Goal: Ask a question

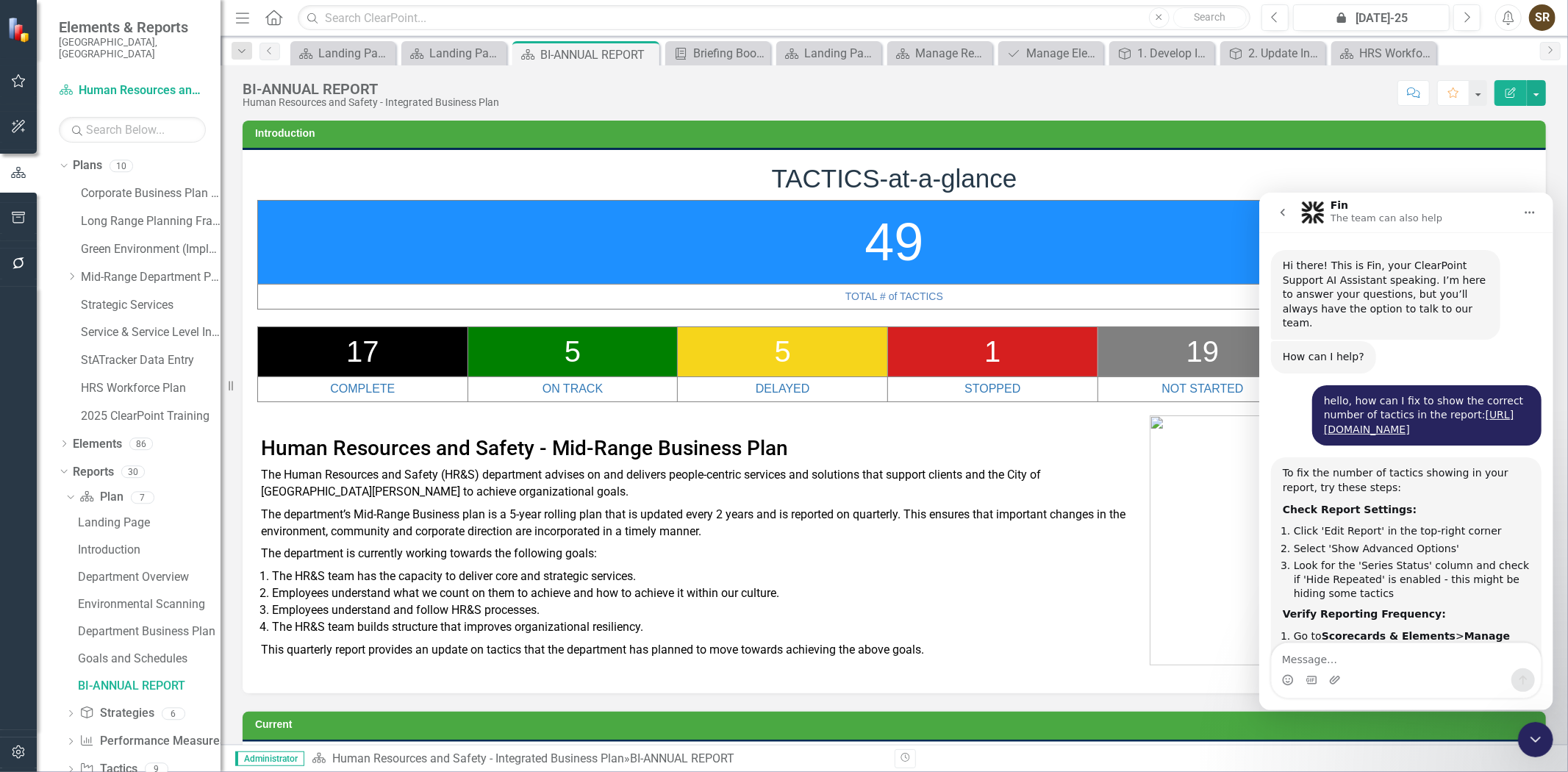
scroll to position [497, 0]
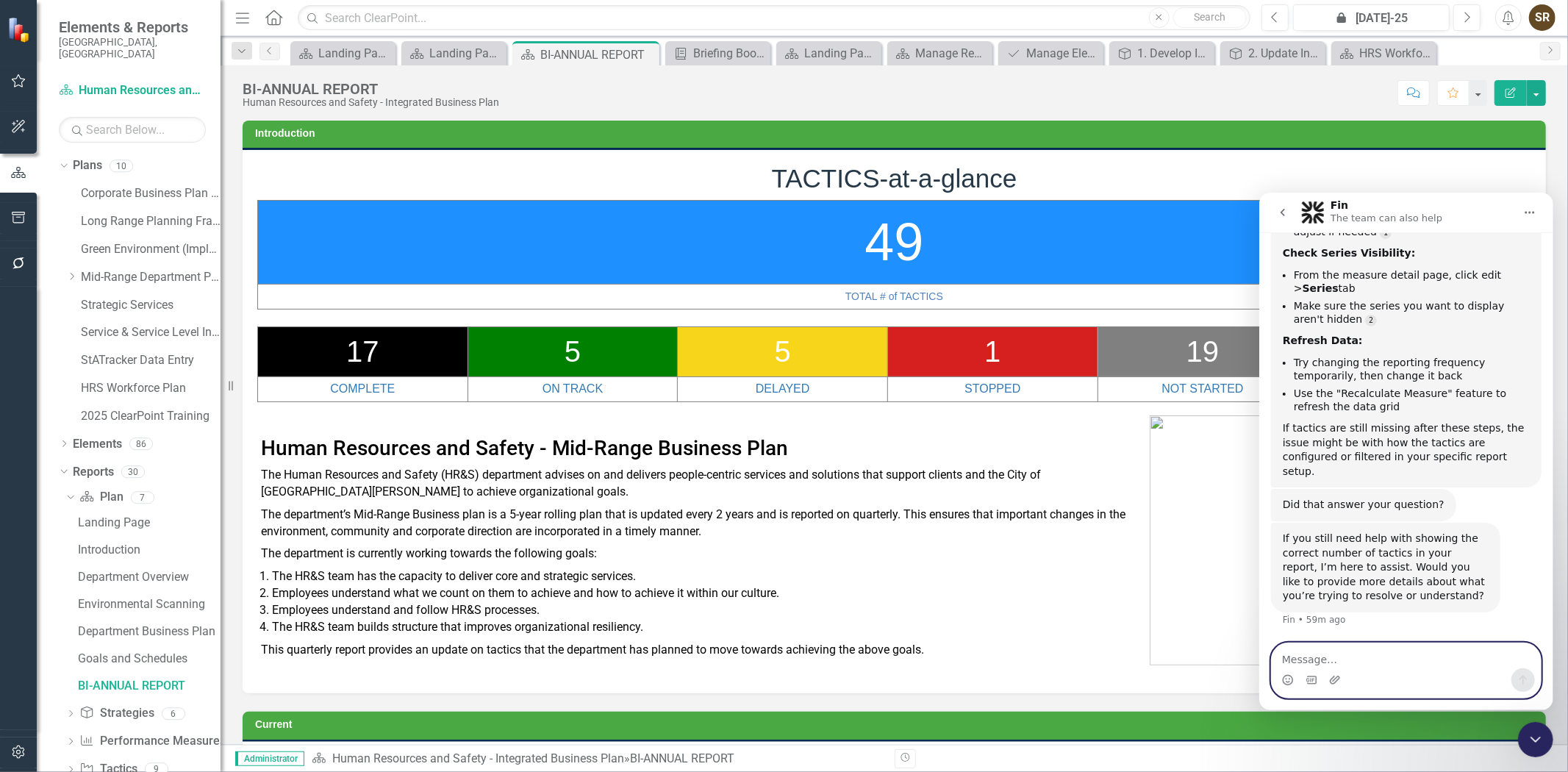
click at [1293, 657] on textarea "Message…" at bounding box center [1406, 655] width 269 height 25
click at [1362, 660] on textarea "I don't see any adanced oprtion" at bounding box center [1406, 655] width 269 height 25
click at [1411, 667] on textarea "I don't see any advanced oprtion" at bounding box center [1406, 655] width 269 height 25
click at [1432, 660] on textarea "I don't see any advanced option" at bounding box center [1406, 655] width 269 height 25
paste textarea "[URL][DOMAIN_NAME]"
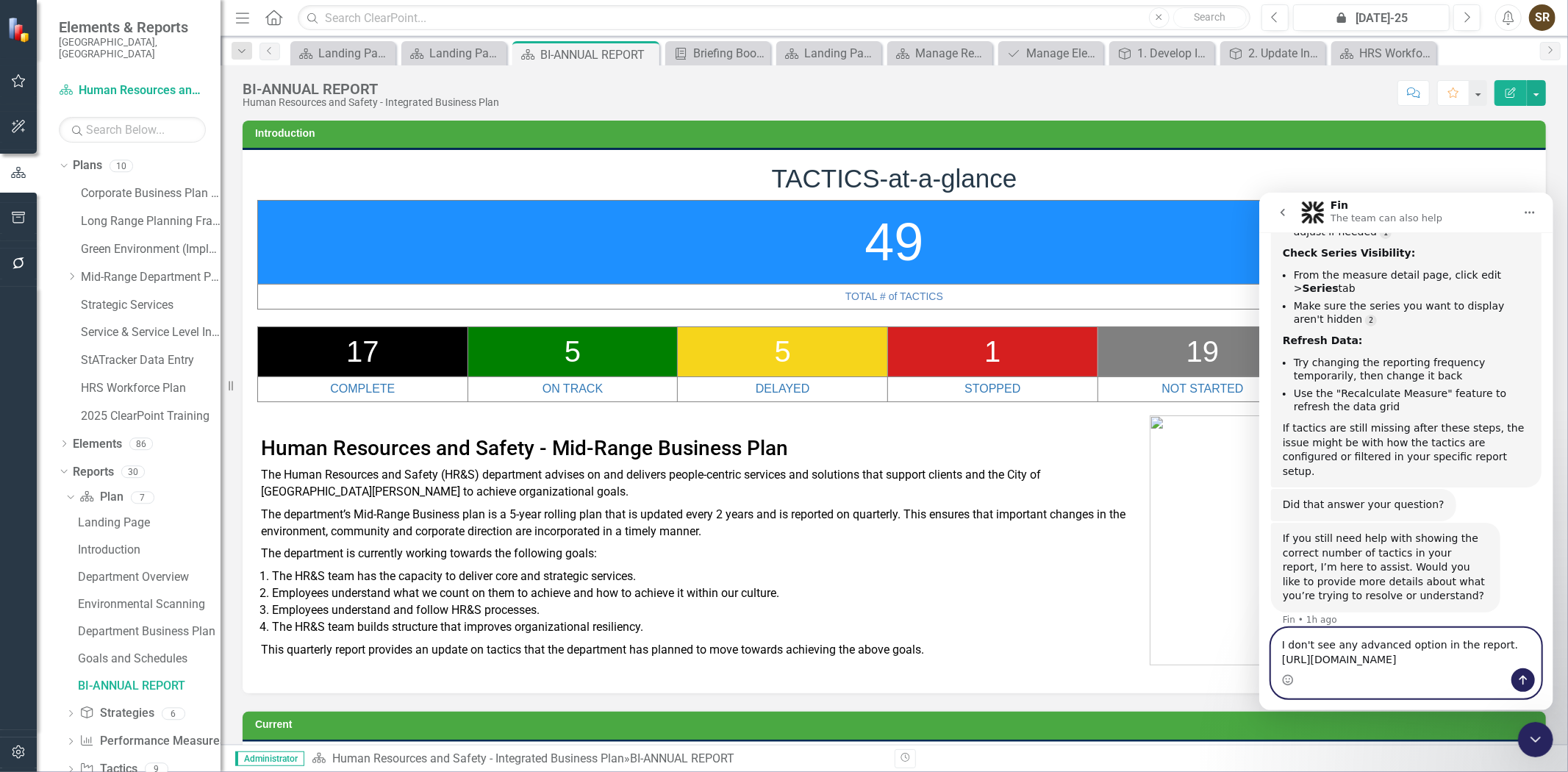
scroll to position [541, 0]
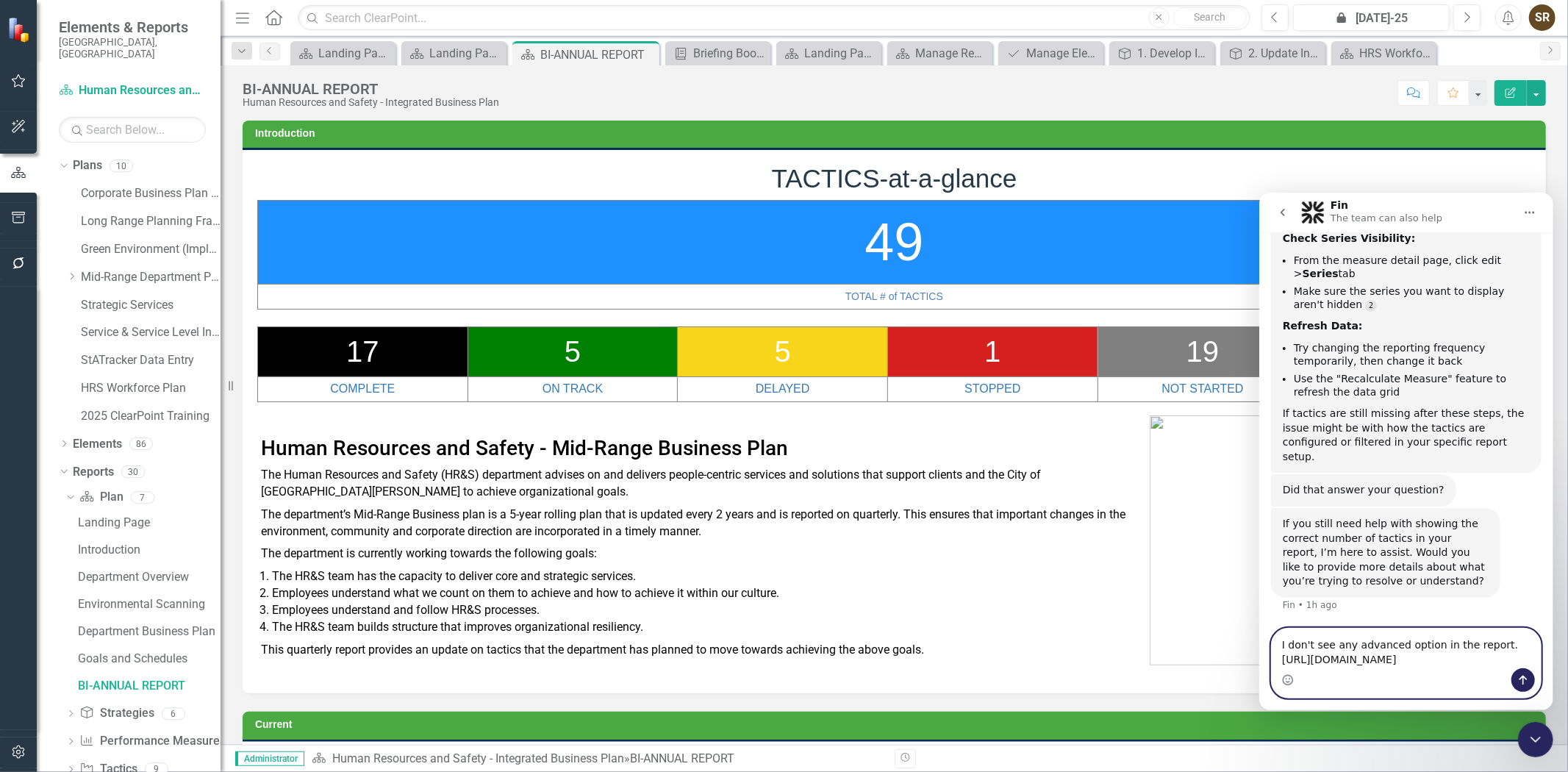
type textarea "I don't see any advanced option in the report. [URL][DOMAIN_NAME]"
click at [1526, 684] on icon "Send a message…" at bounding box center [1523, 679] width 12 height 12
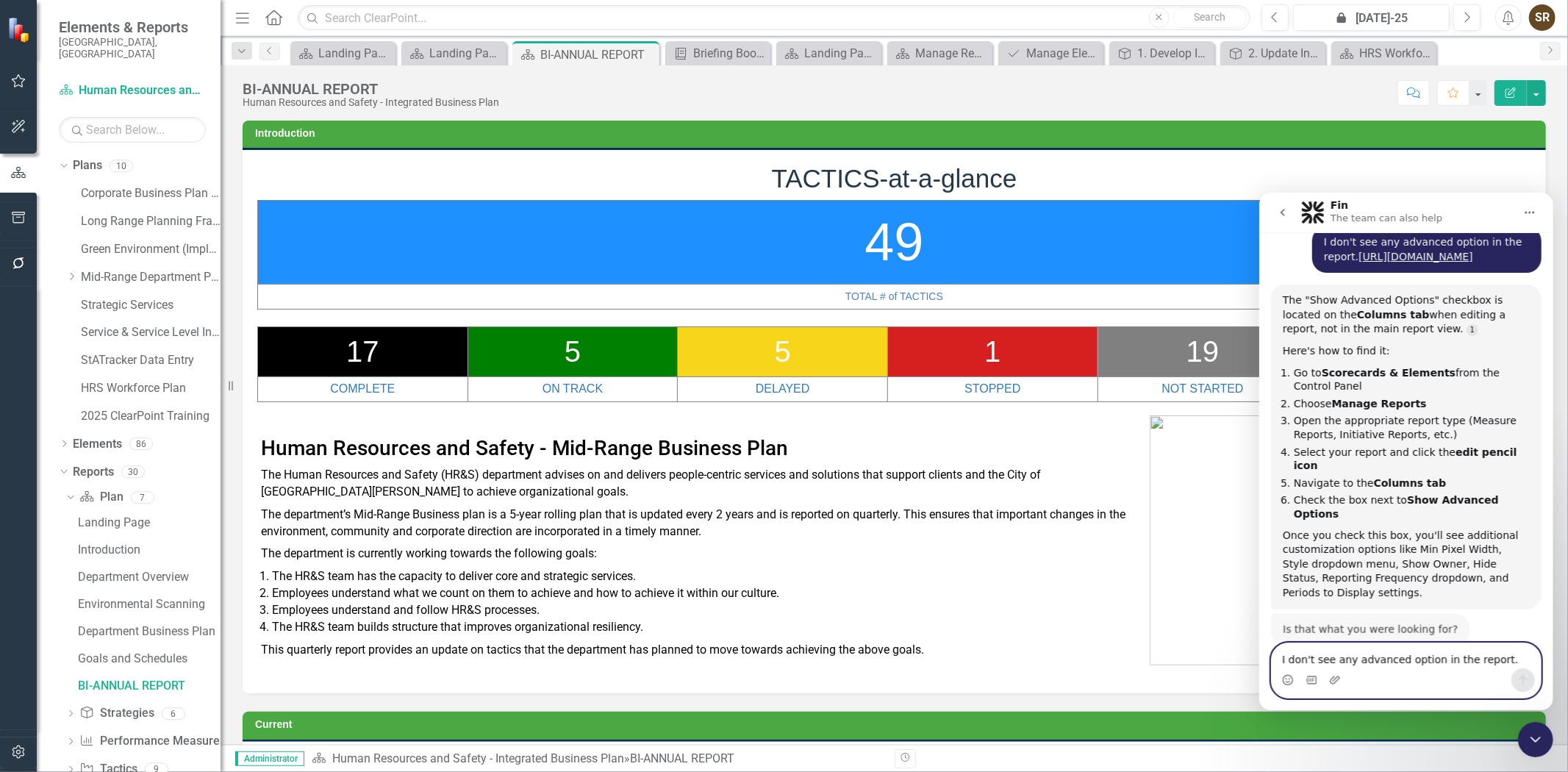
scroll to position [942, 0]
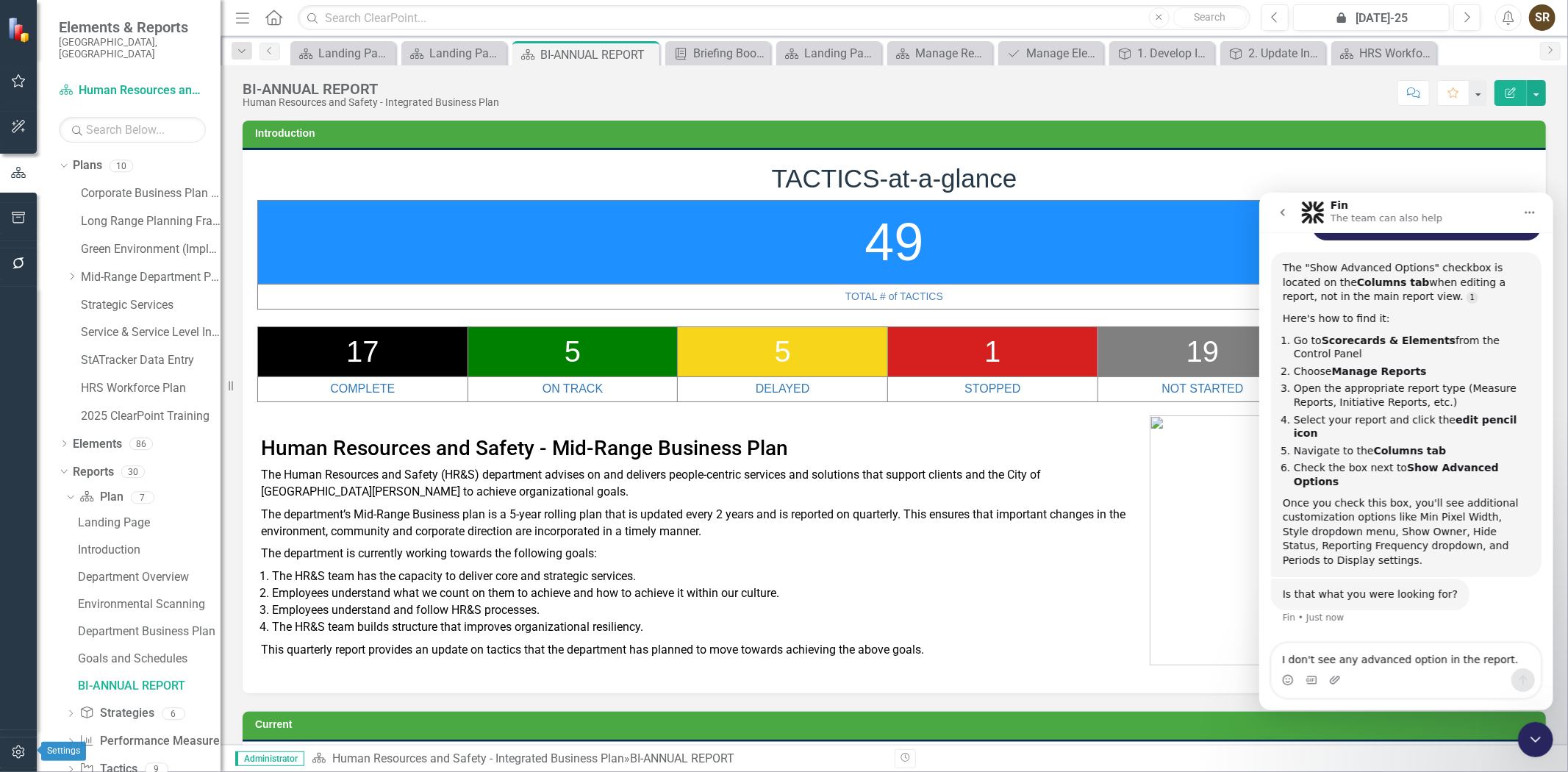
click at [15, 756] on icon "button" at bounding box center [19, 752] width 15 height 12
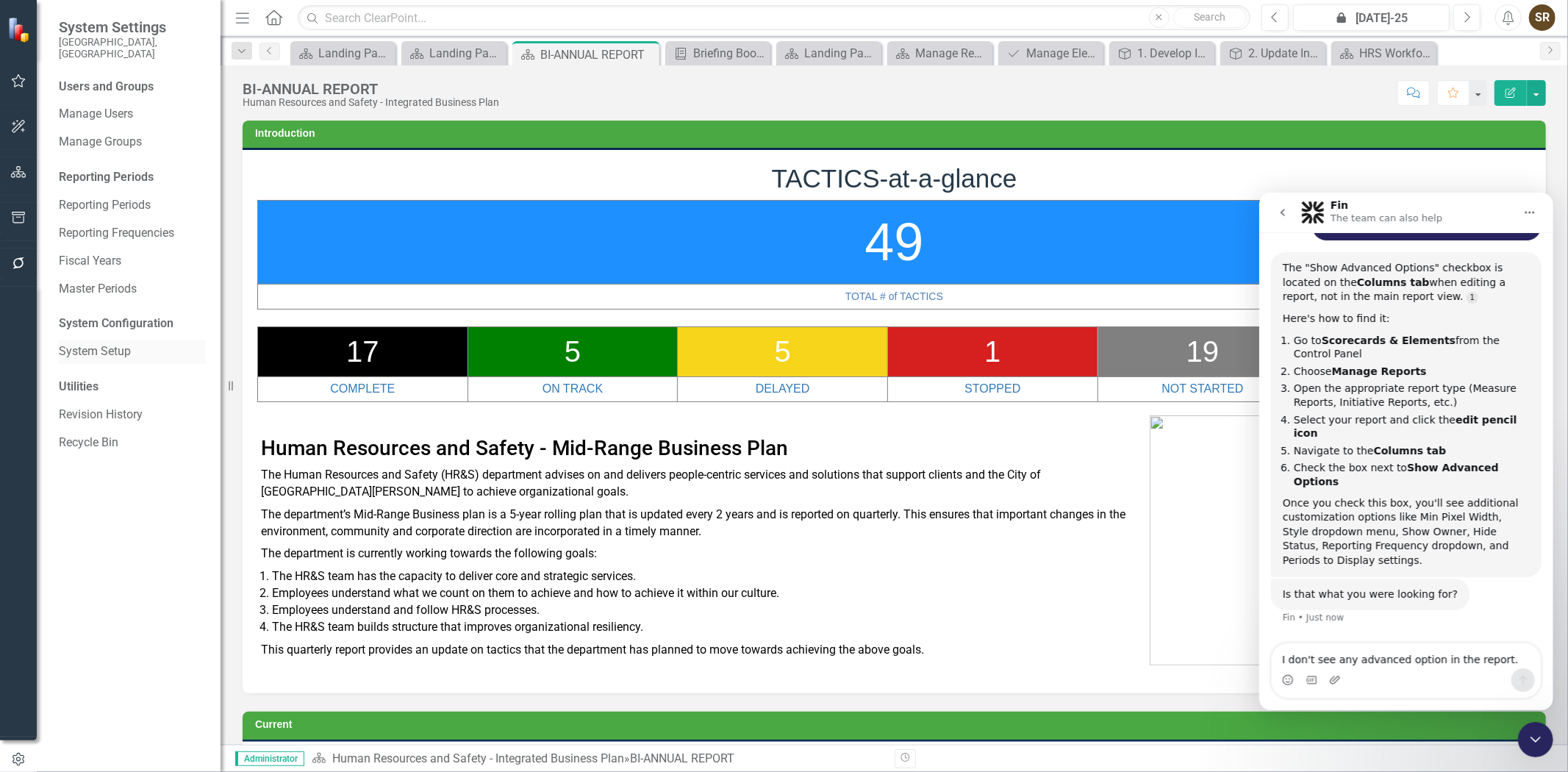
click at [94, 344] on link "System Setup" at bounding box center [132, 351] width 147 height 17
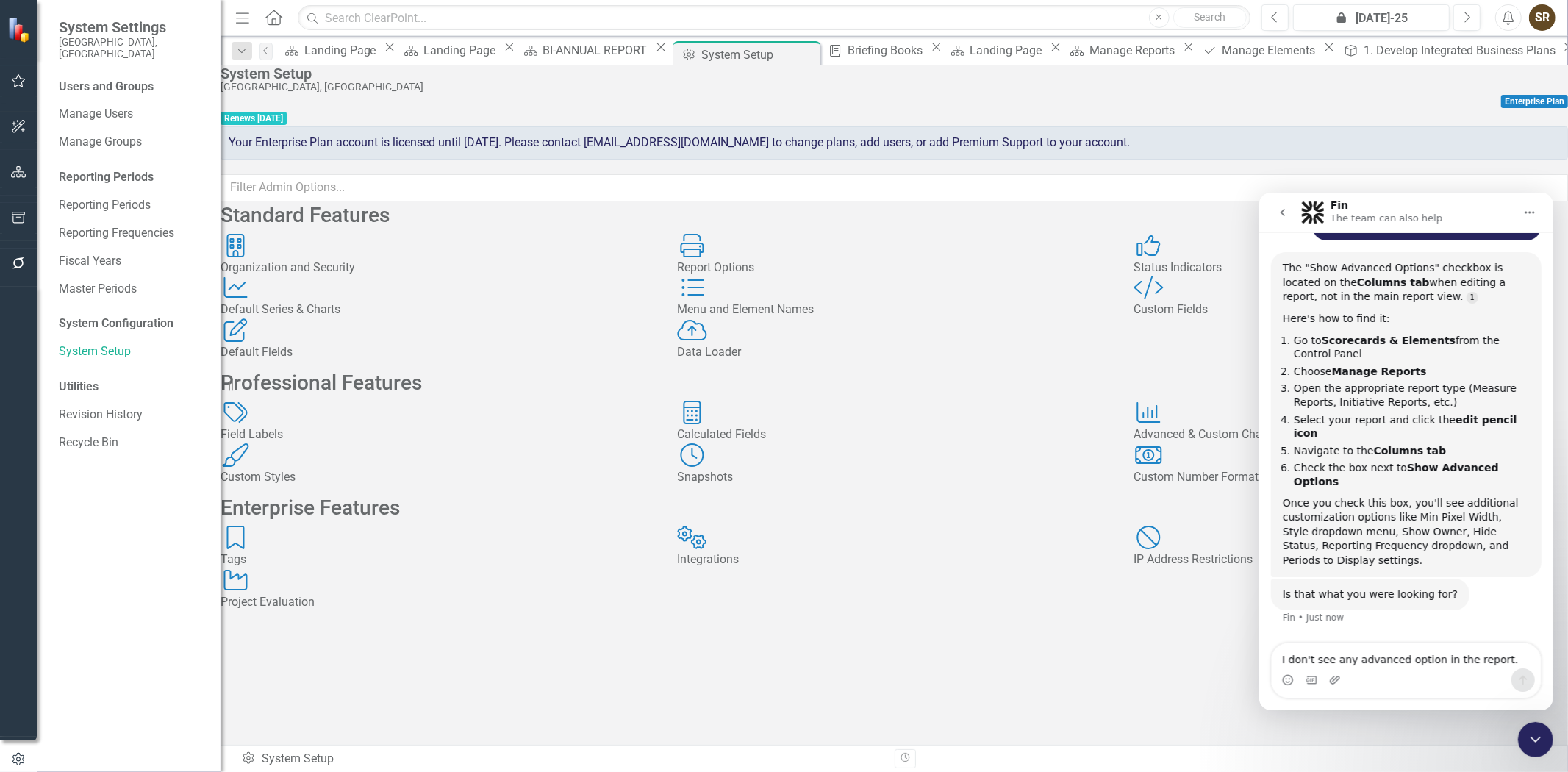
click at [90, 321] on div "Users and Groups Manage Users Manage Groups Reporting Periods Reporting Periods…" at bounding box center [129, 425] width 184 height 694
click at [91, 317] on div "System Configuration" at bounding box center [132, 324] width 147 height 17
click at [112, 343] on link "System Setup" at bounding box center [132, 351] width 147 height 17
click at [794, 276] on div "Report Options" at bounding box center [895, 267] width 434 height 17
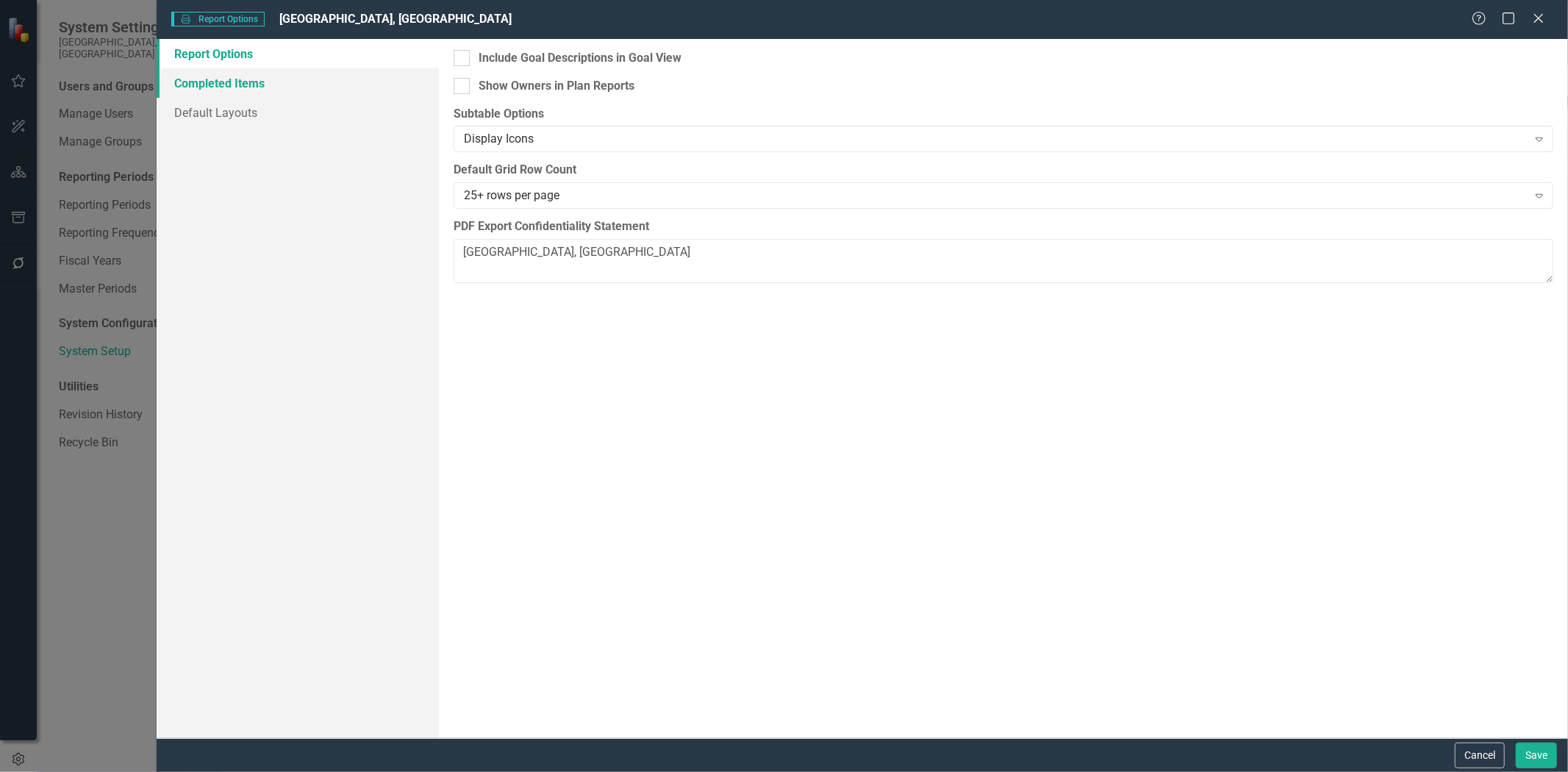
click at [228, 86] on link "Completed Items" at bounding box center [298, 83] width 283 height 29
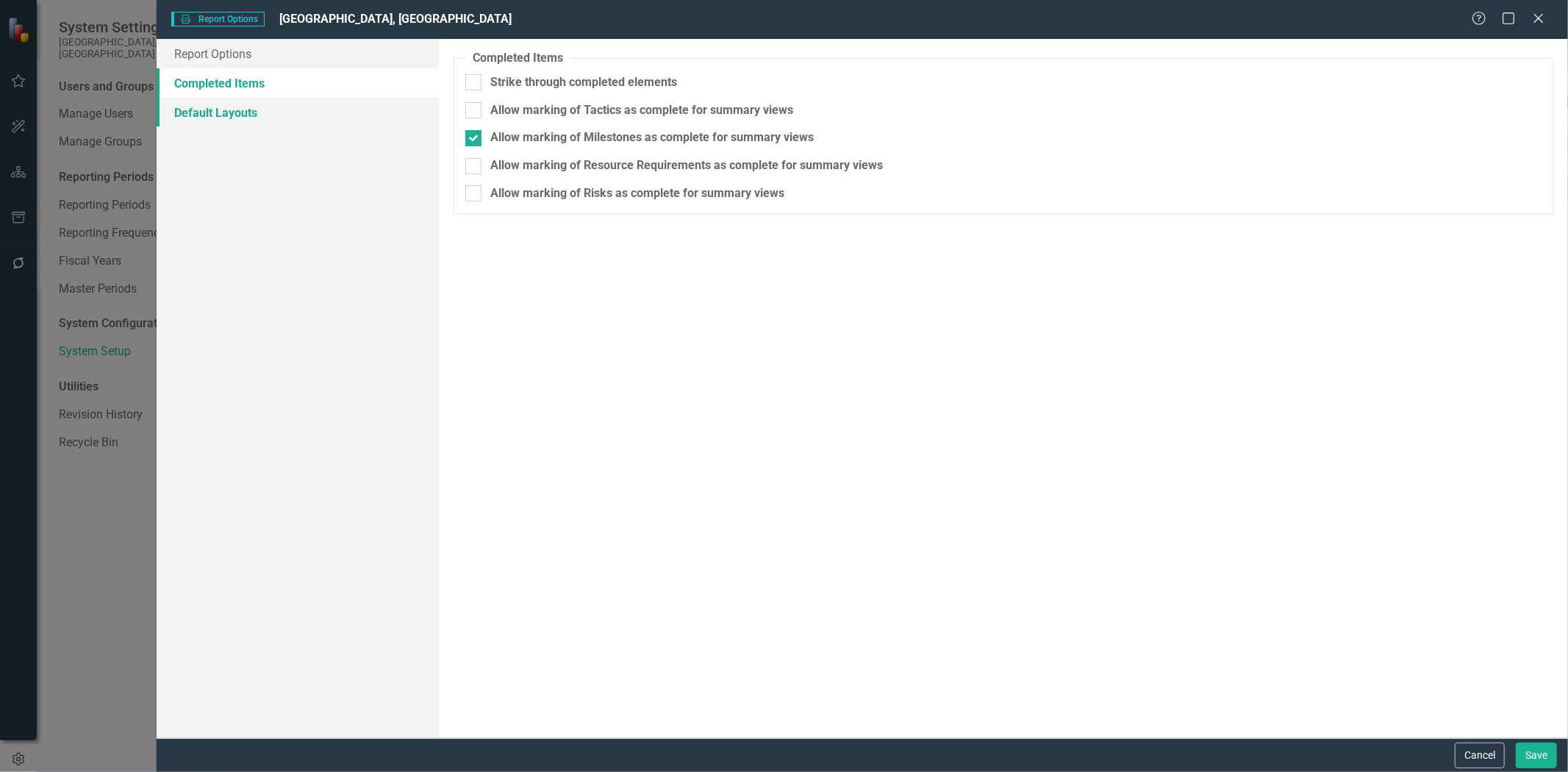
click at [230, 108] on link "Default Layouts" at bounding box center [298, 112] width 283 height 29
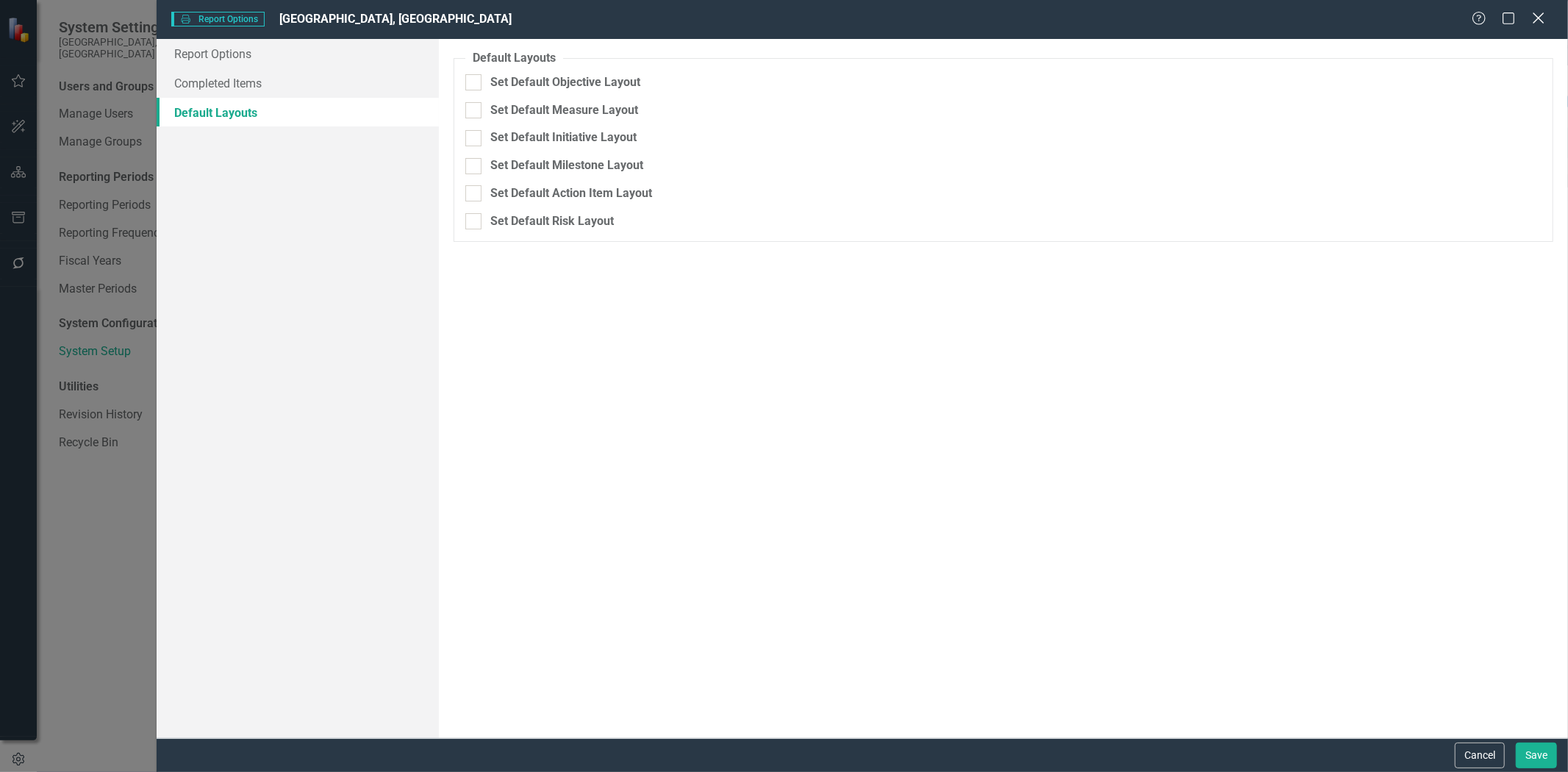
click at [1534, 20] on icon "Close" at bounding box center [1538, 18] width 19 height 14
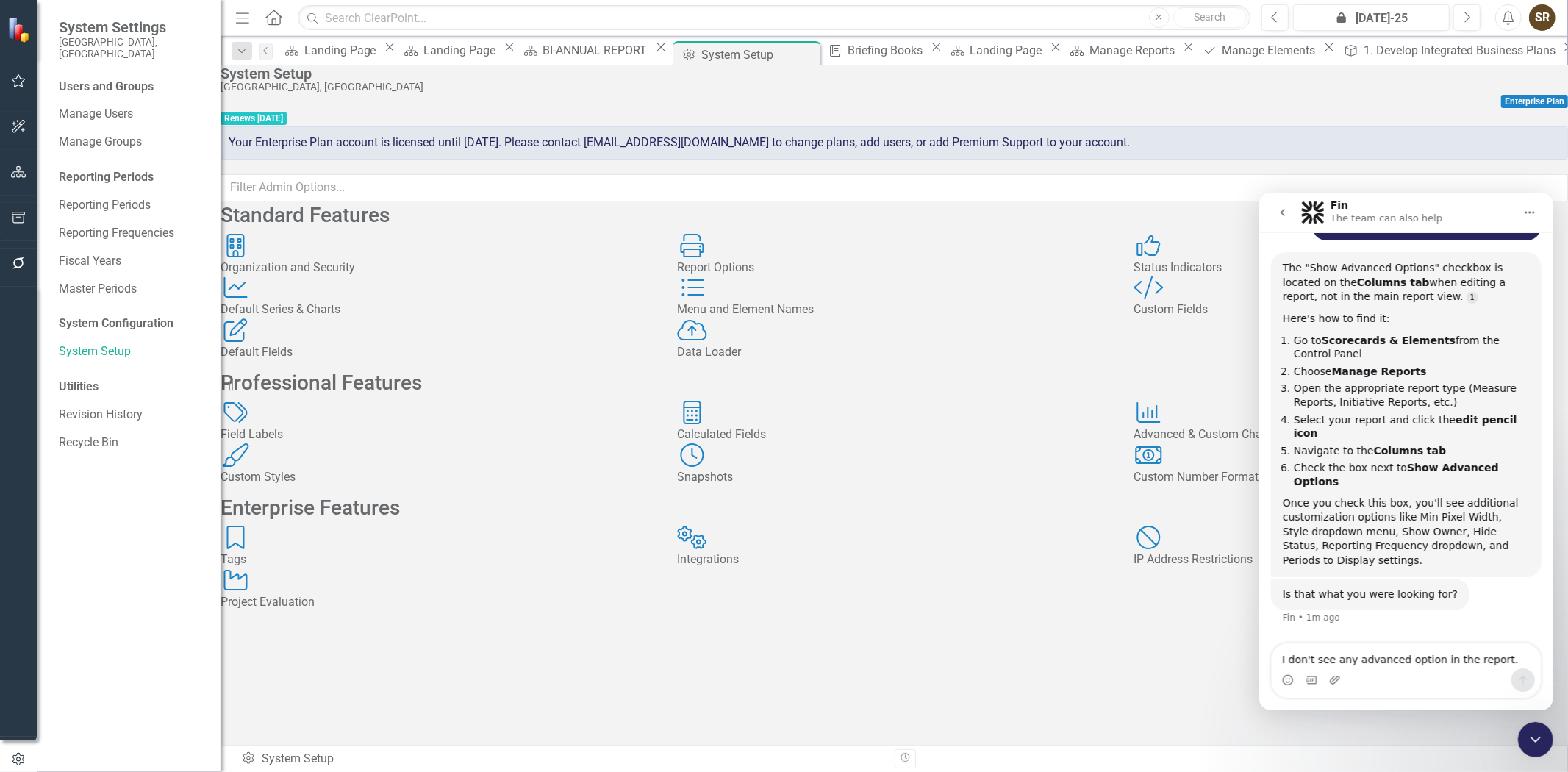
click at [795, 318] on div "Menu and Element Names" at bounding box center [895, 309] width 434 height 17
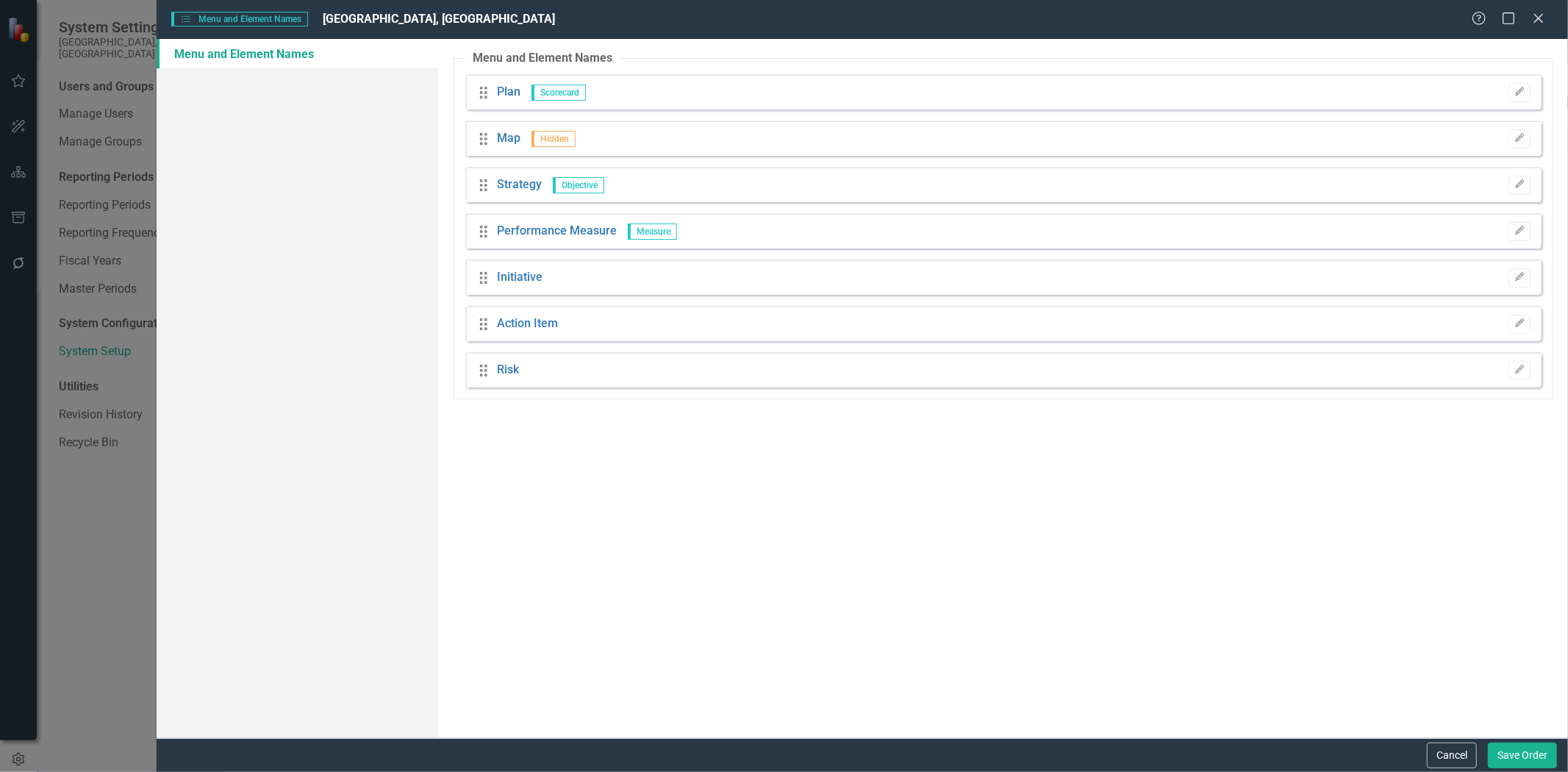
click at [202, 52] on link "Menu and Element Names" at bounding box center [298, 53] width 283 height 29
click at [1532, 17] on icon "Close" at bounding box center [1538, 18] width 19 height 14
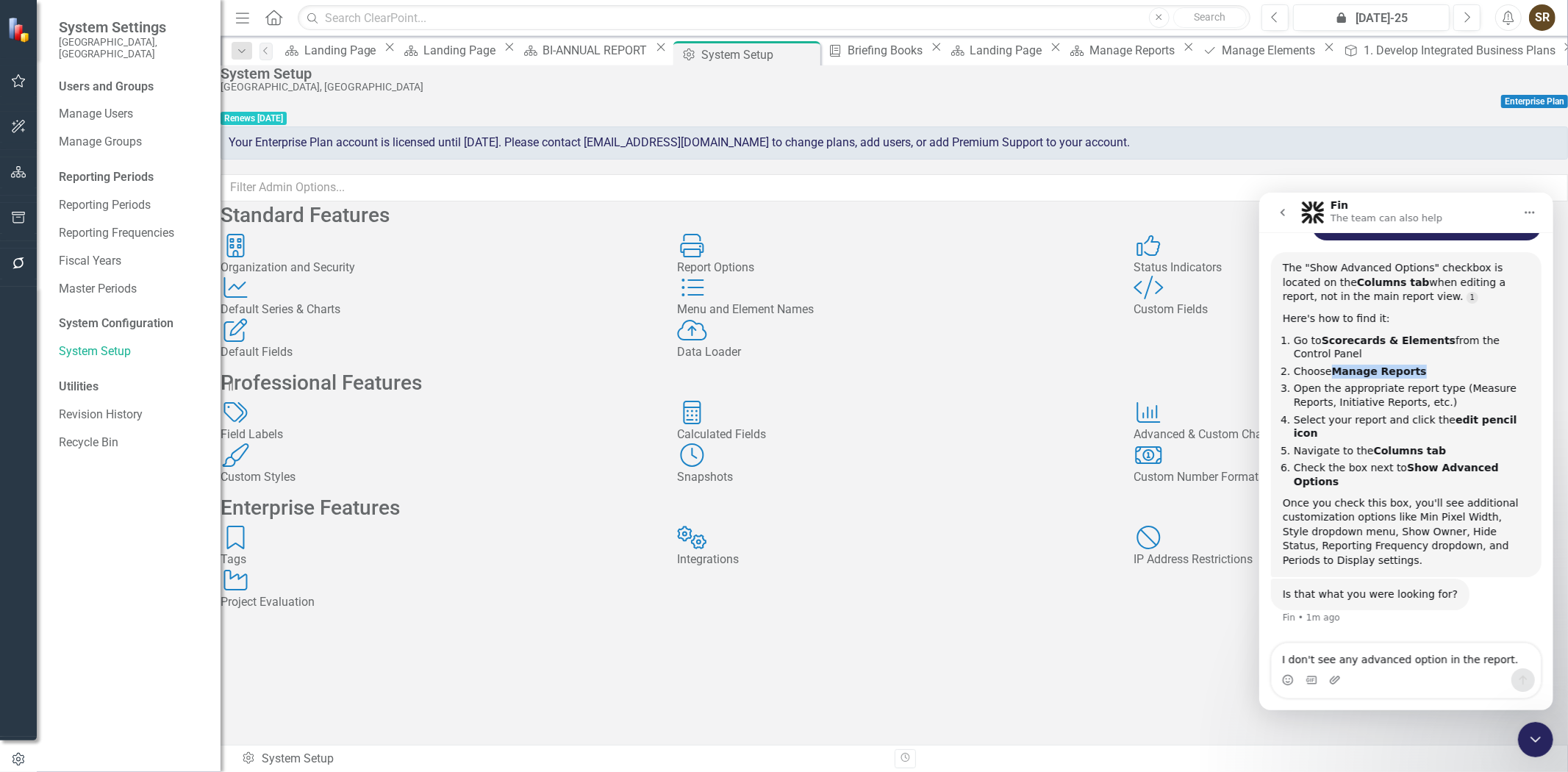
drag, startPoint x: 1331, startPoint y: 397, endPoint x: 1411, endPoint y: 399, distance: 80.0
click at [1411, 378] on li "Choose Manage Reports" at bounding box center [1411, 371] width 236 height 14
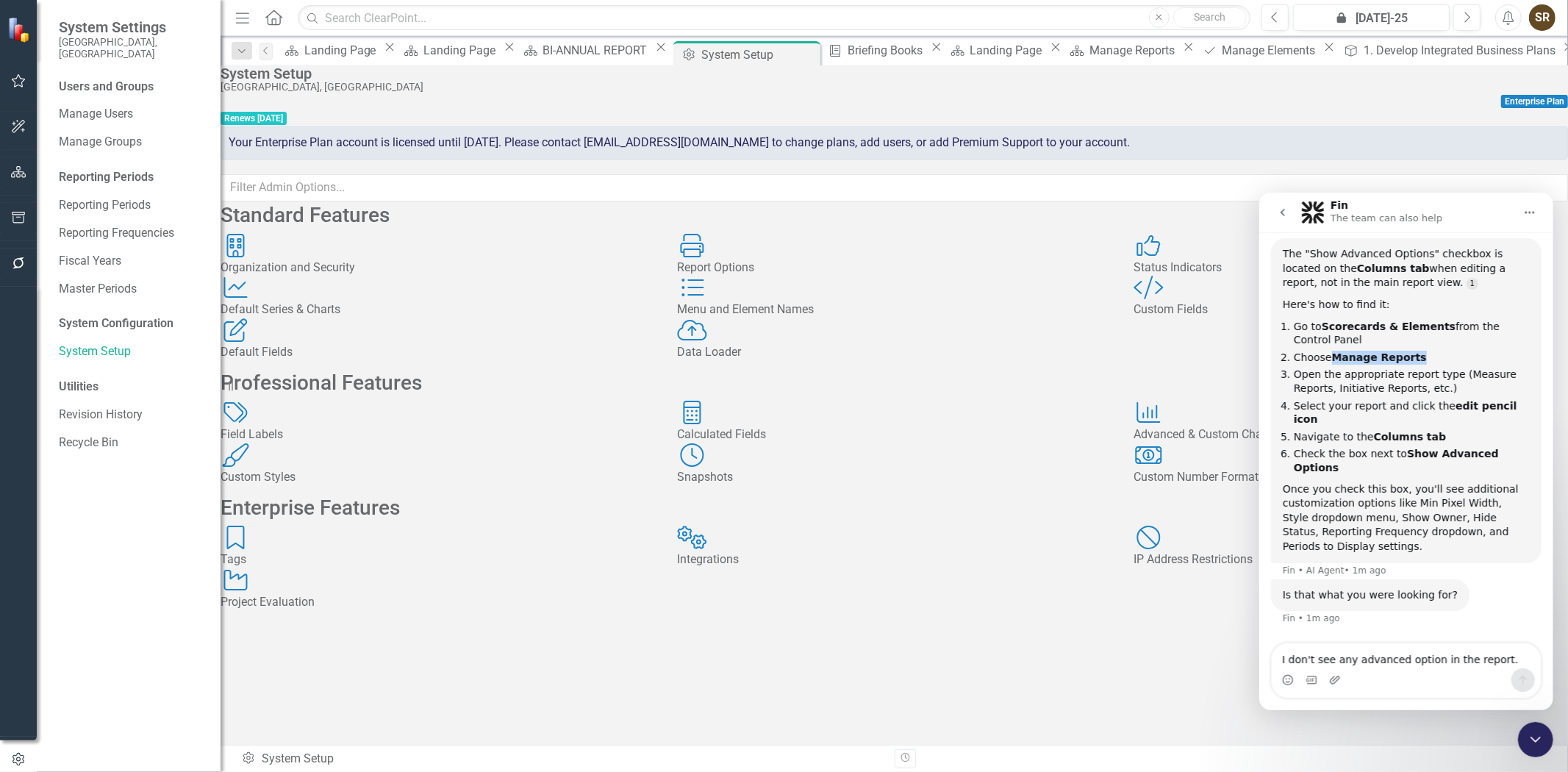
scroll to position [2, 0]
drag, startPoint x: 1543, startPoint y: 743, endPoint x: 3025, endPoint y: 1394, distance: 1618.7
click at [1543, 743] on icon "Close Intercom Messenger" at bounding box center [1536, 739] width 18 height 18
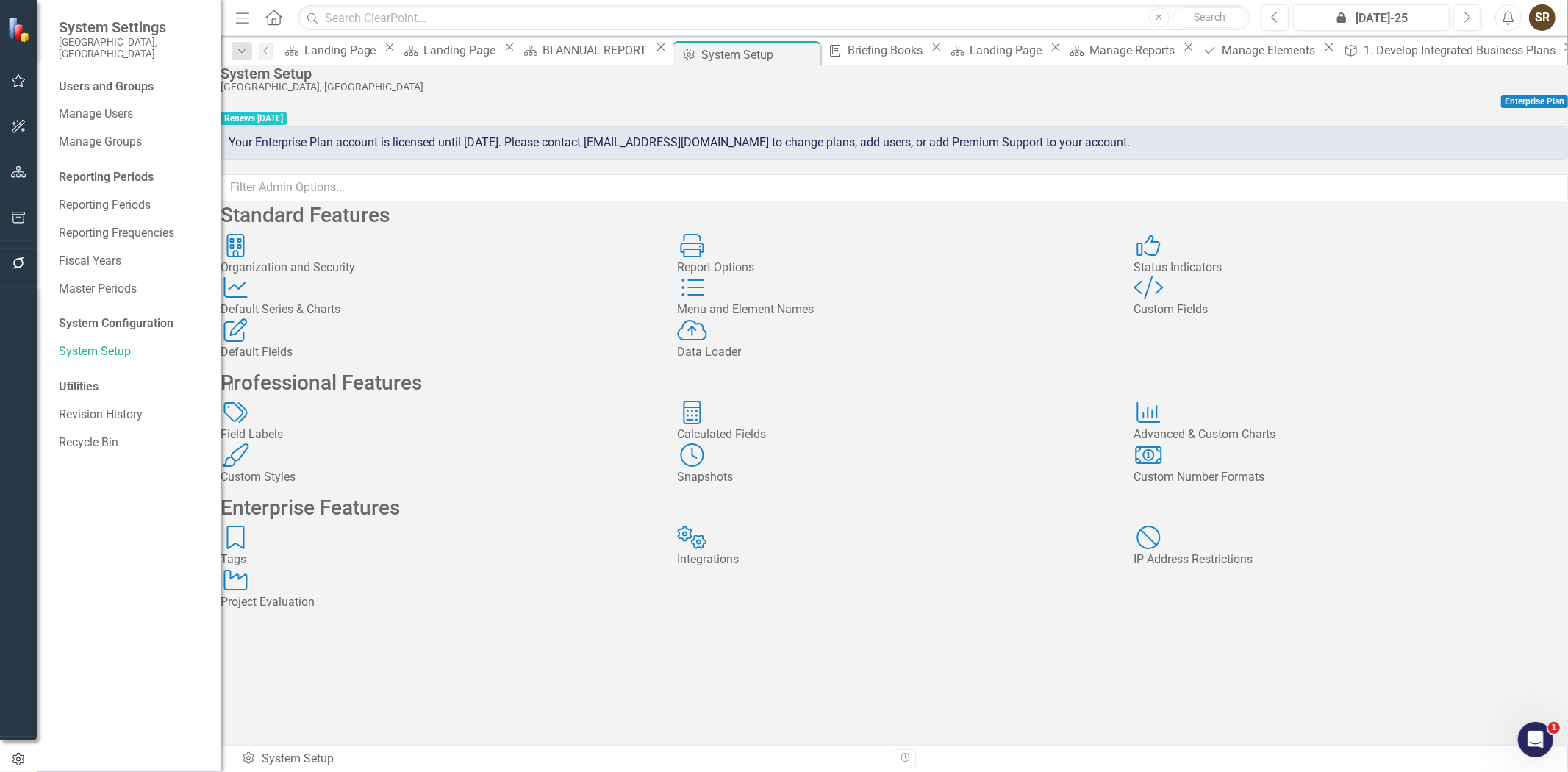
scroll to position [0, 0]
drag, startPoint x: 1526, startPoint y: 745, endPoint x: 3001, endPoint y: 1441, distance: 1631.0
click at [1526, 745] on div "Open Intercom Messenger" at bounding box center [1535, 739] width 48 height 48
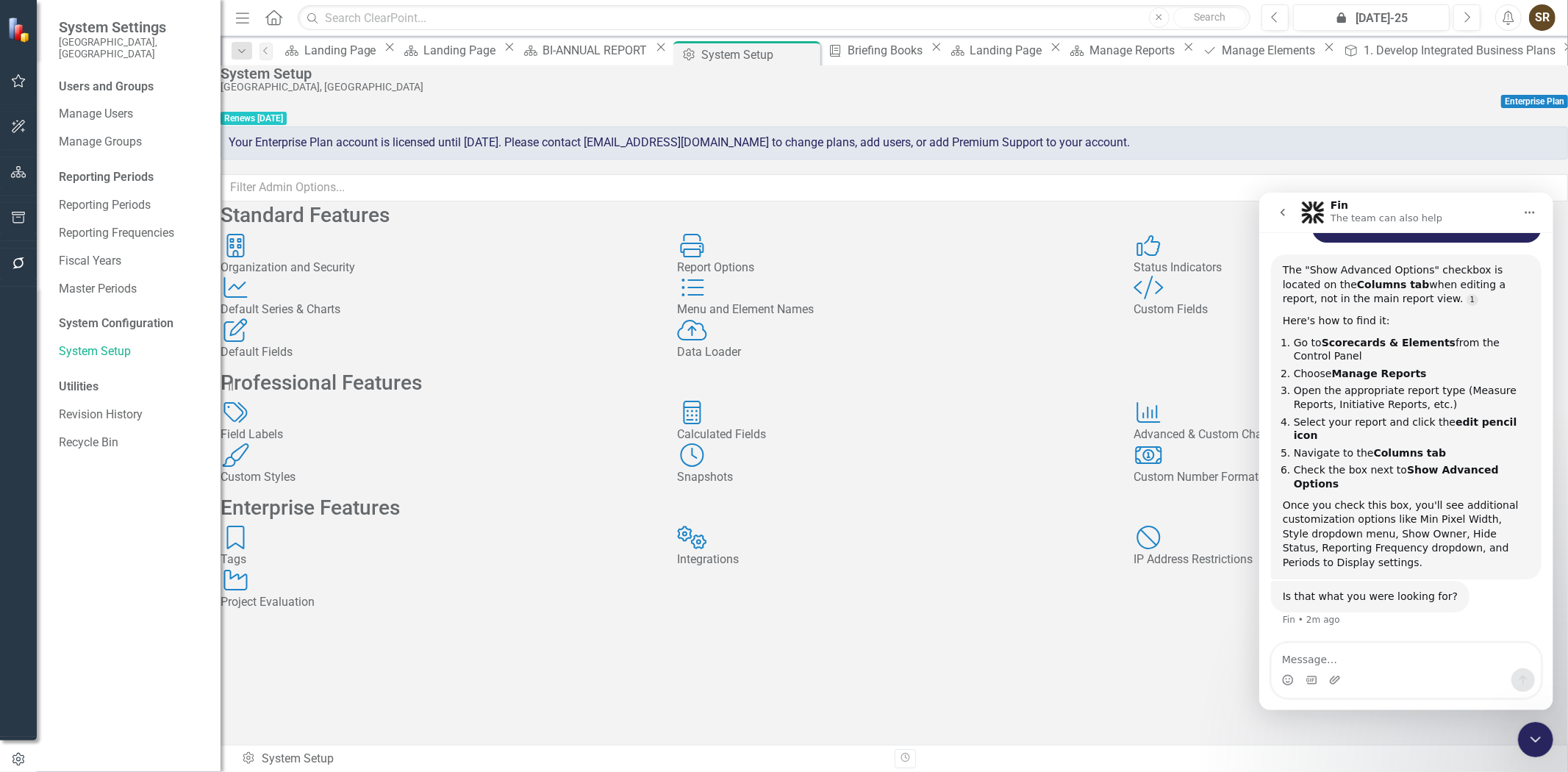
scroll to position [942, 0]
drag, startPoint x: 1321, startPoint y: 368, endPoint x: 1426, endPoint y: 370, distance: 105.0
click at [1426, 348] on b "Scorecards & Elements" at bounding box center [1388, 342] width 134 height 12
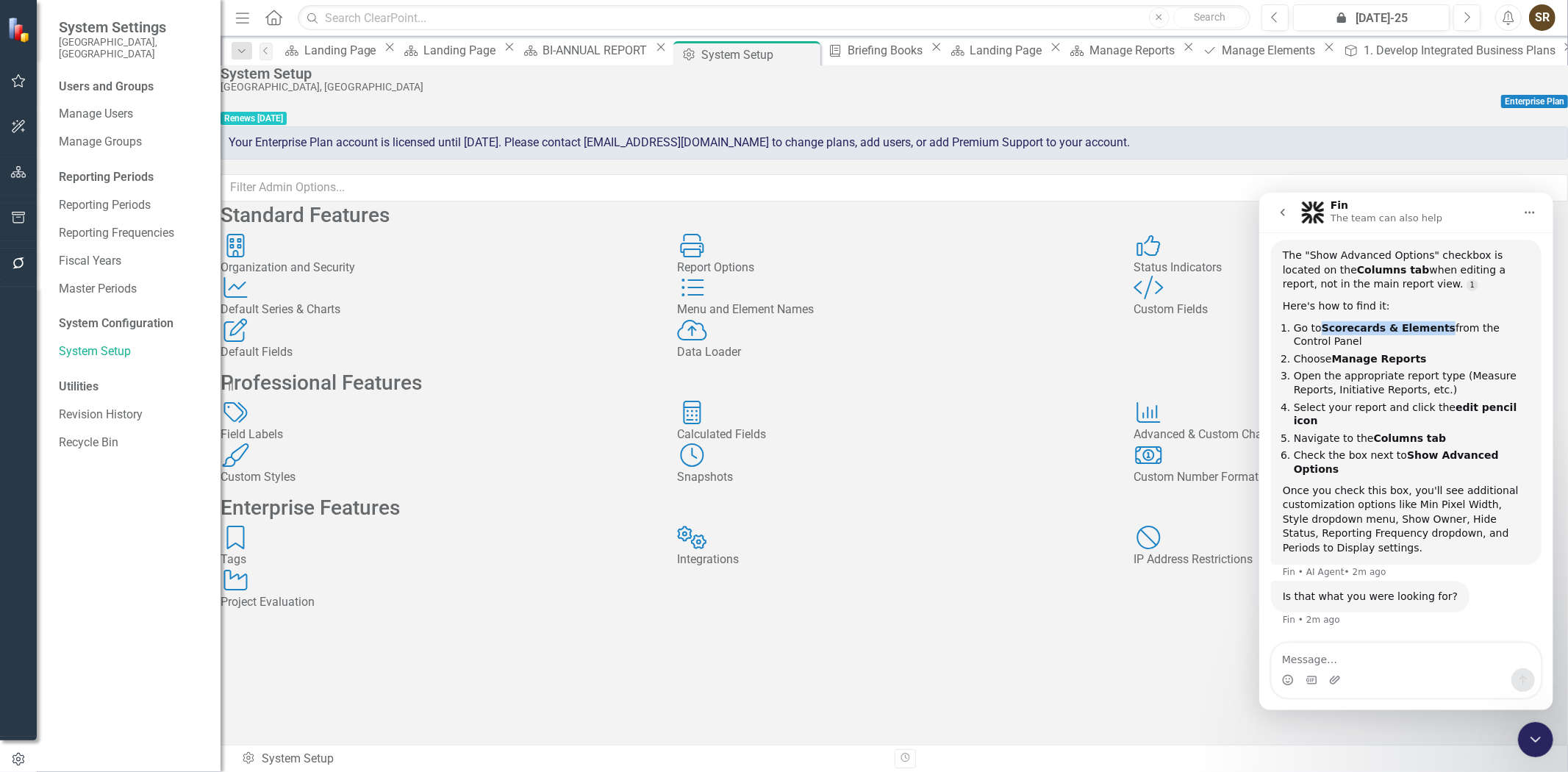
scroll to position [956, 0]
copy b "Scorecards & Elements"
click at [1341, 657] on textarea "Message…" at bounding box center [1406, 655] width 269 height 25
paste textarea "Scorecards & Elements"
drag, startPoint x: 1331, startPoint y: 384, endPoint x: 1408, endPoint y: 386, distance: 77.0
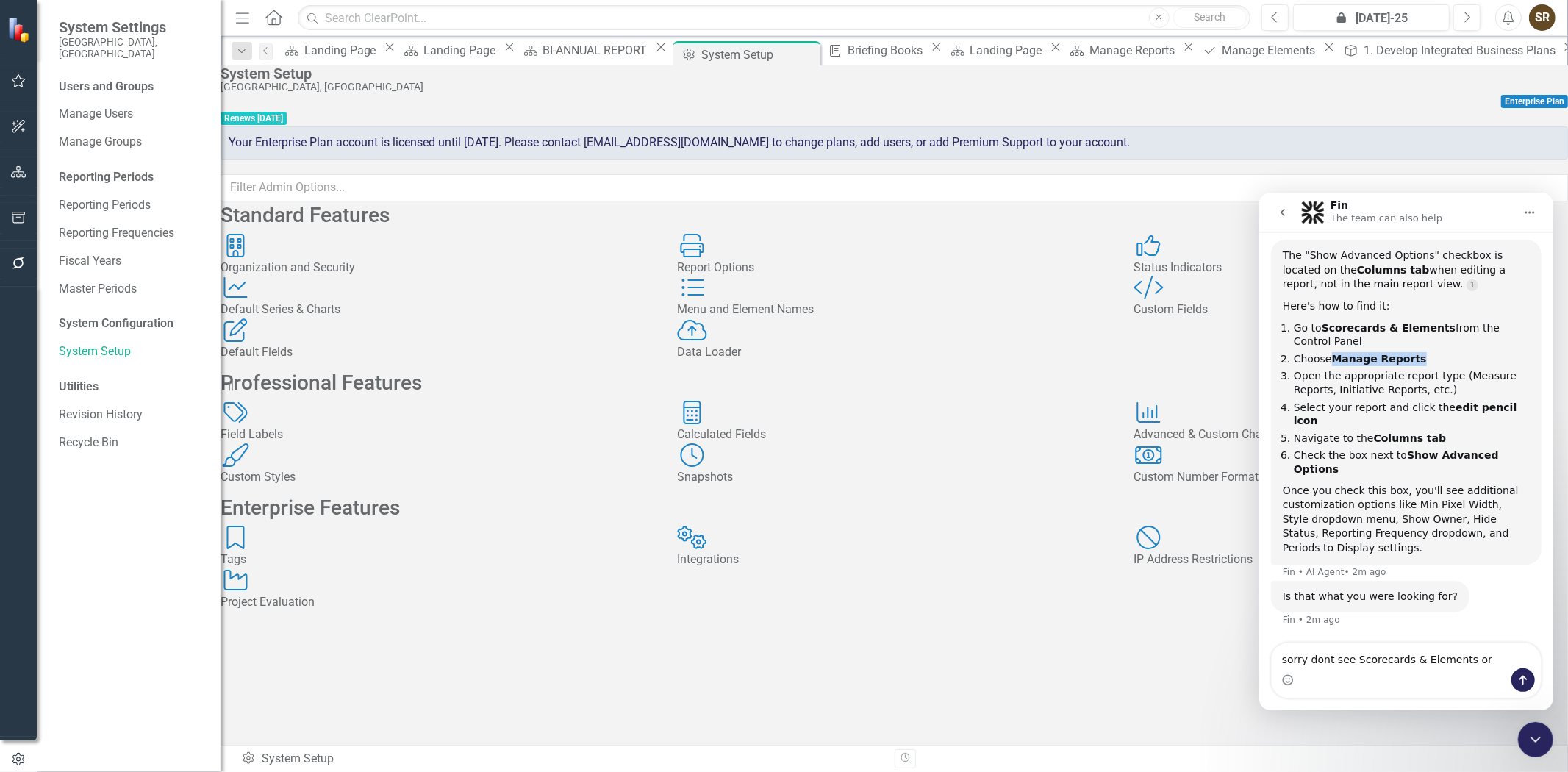
click at [1408, 366] on li "Choose Manage Reports" at bounding box center [1411, 358] width 236 height 14
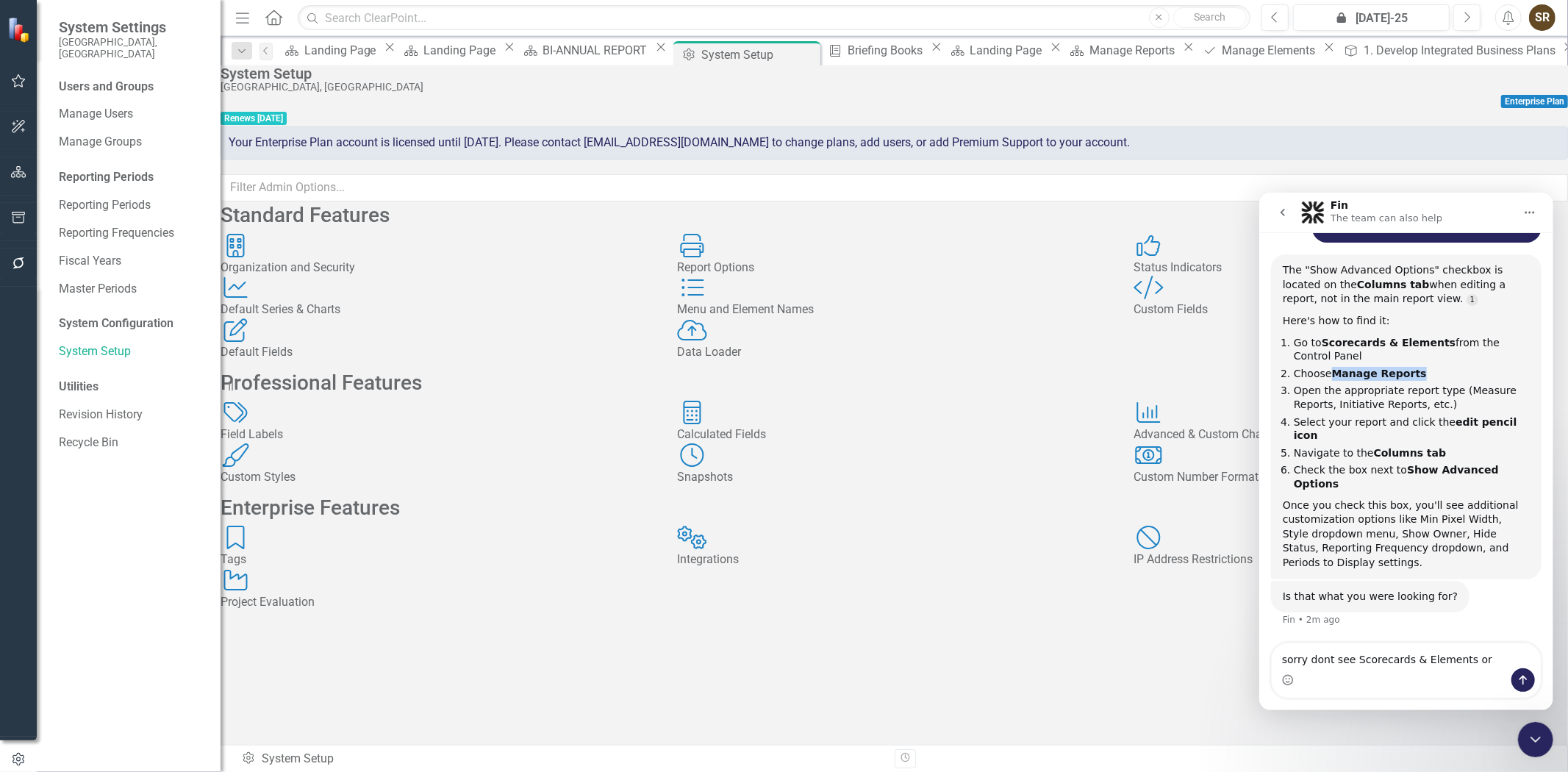
scroll to position [942, 0]
copy b "Manage Reports"
click at [1482, 655] on textarea "sorry dont see Scorecards & Elements or" at bounding box center [1406, 655] width 269 height 25
paste textarea "Manage Reports"
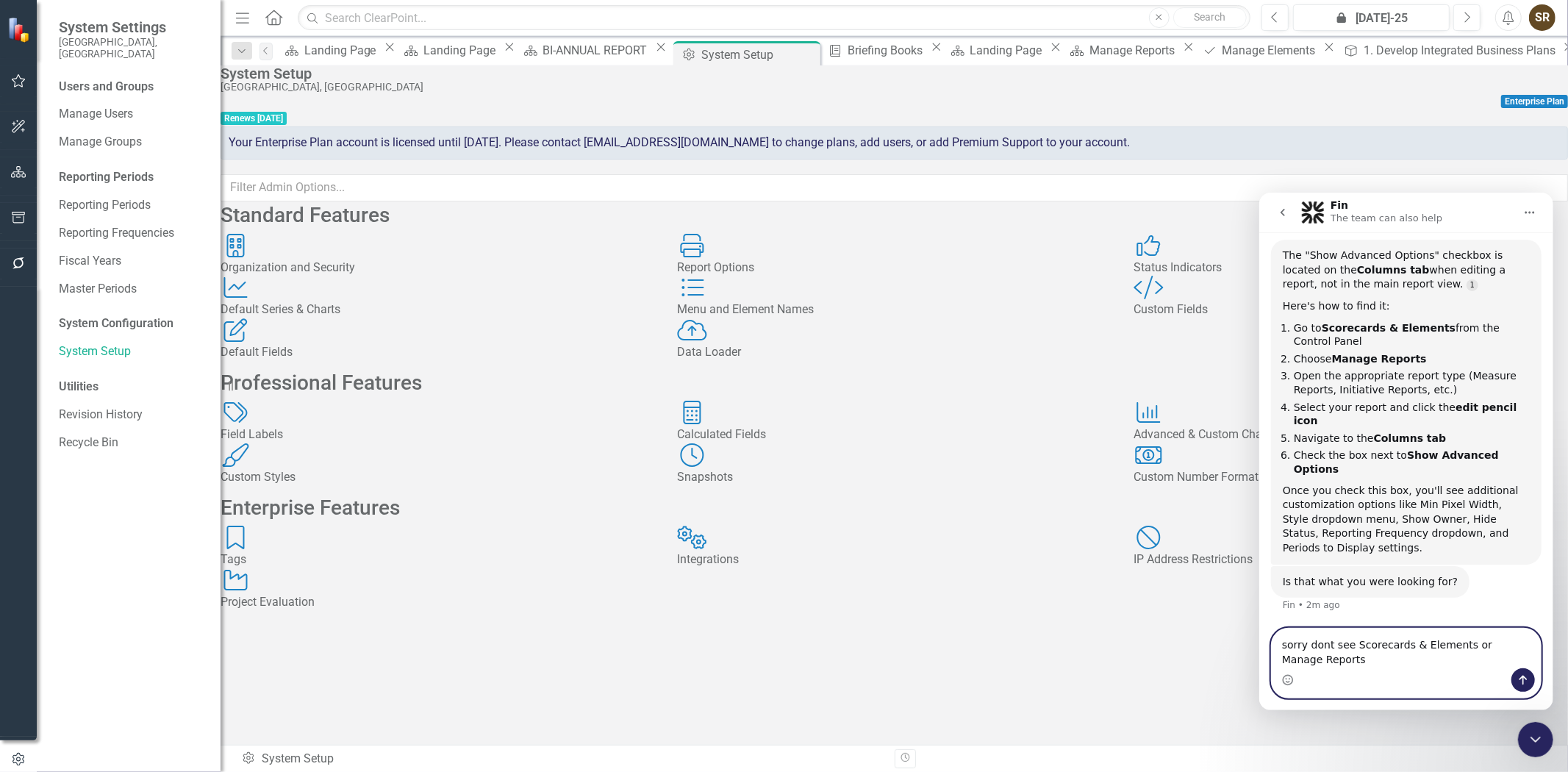
type textarea "sorry dont see Scorecards & Elements or Manage Reports"
click at [1517, 673] on icon "Send a message…" at bounding box center [1523, 679] width 12 height 12
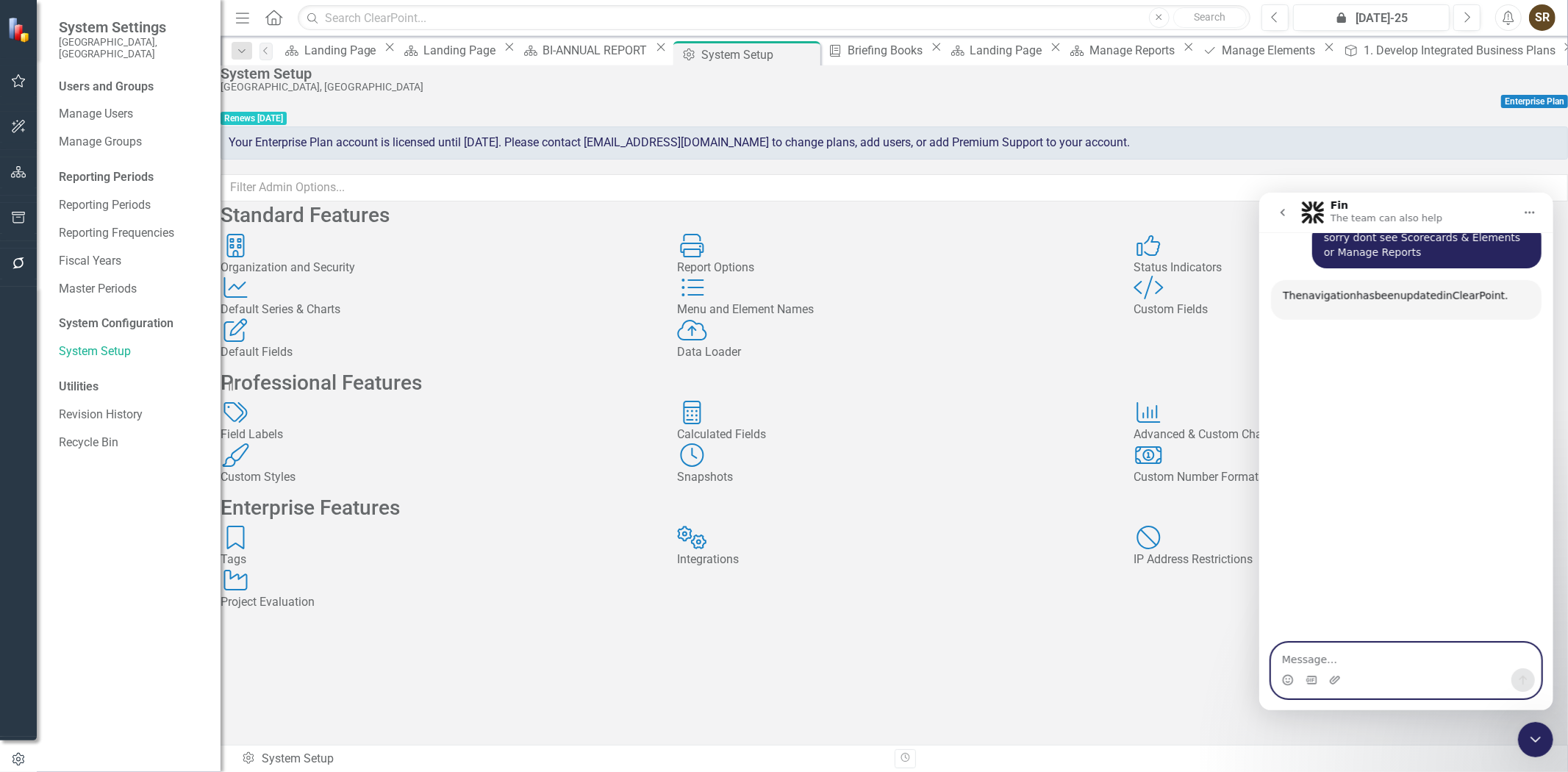
scroll to position [1336, 0]
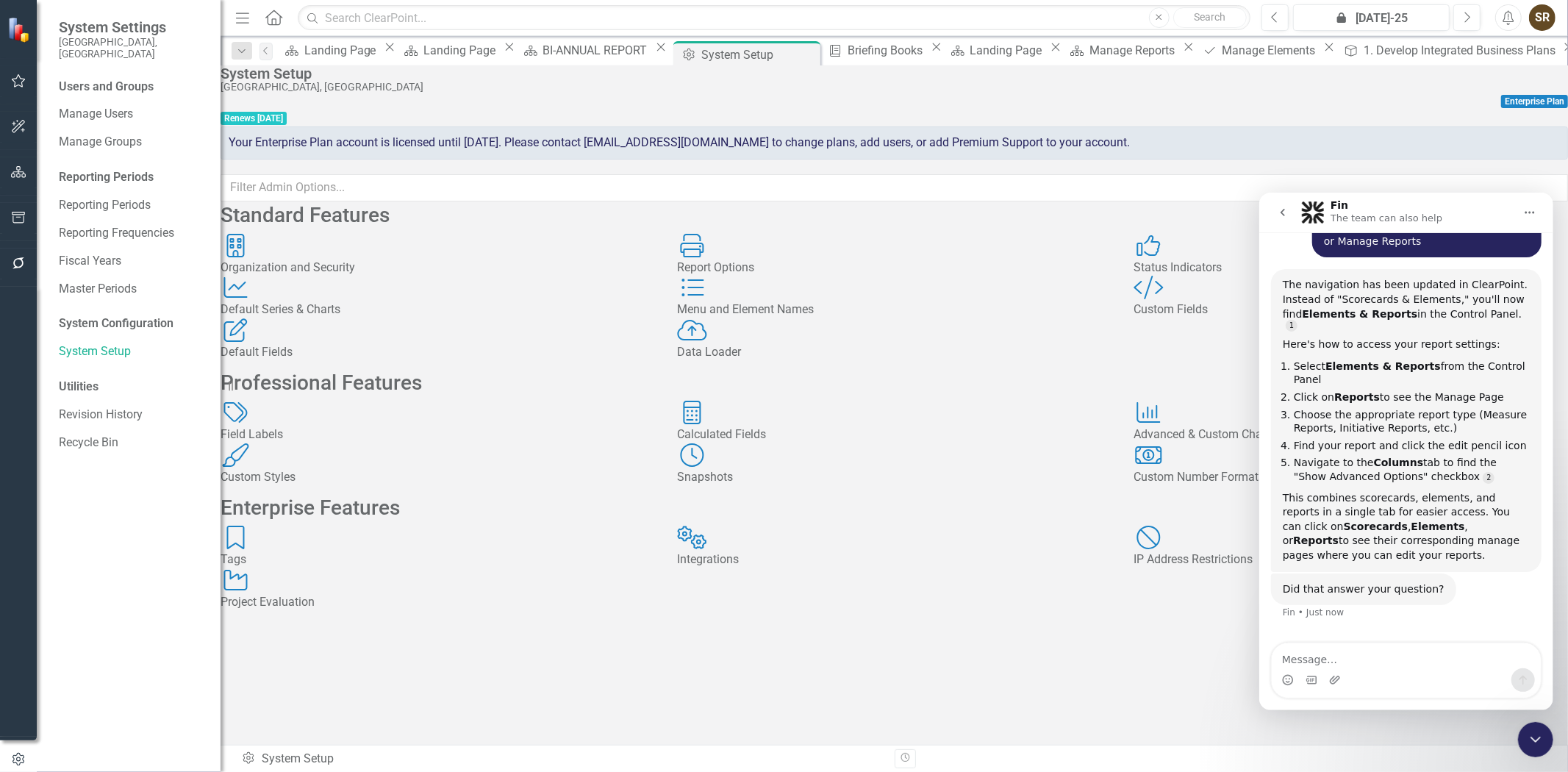
click at [778, 276] on div "Report Options" at bounding box center [895, 267] width 434 height 17
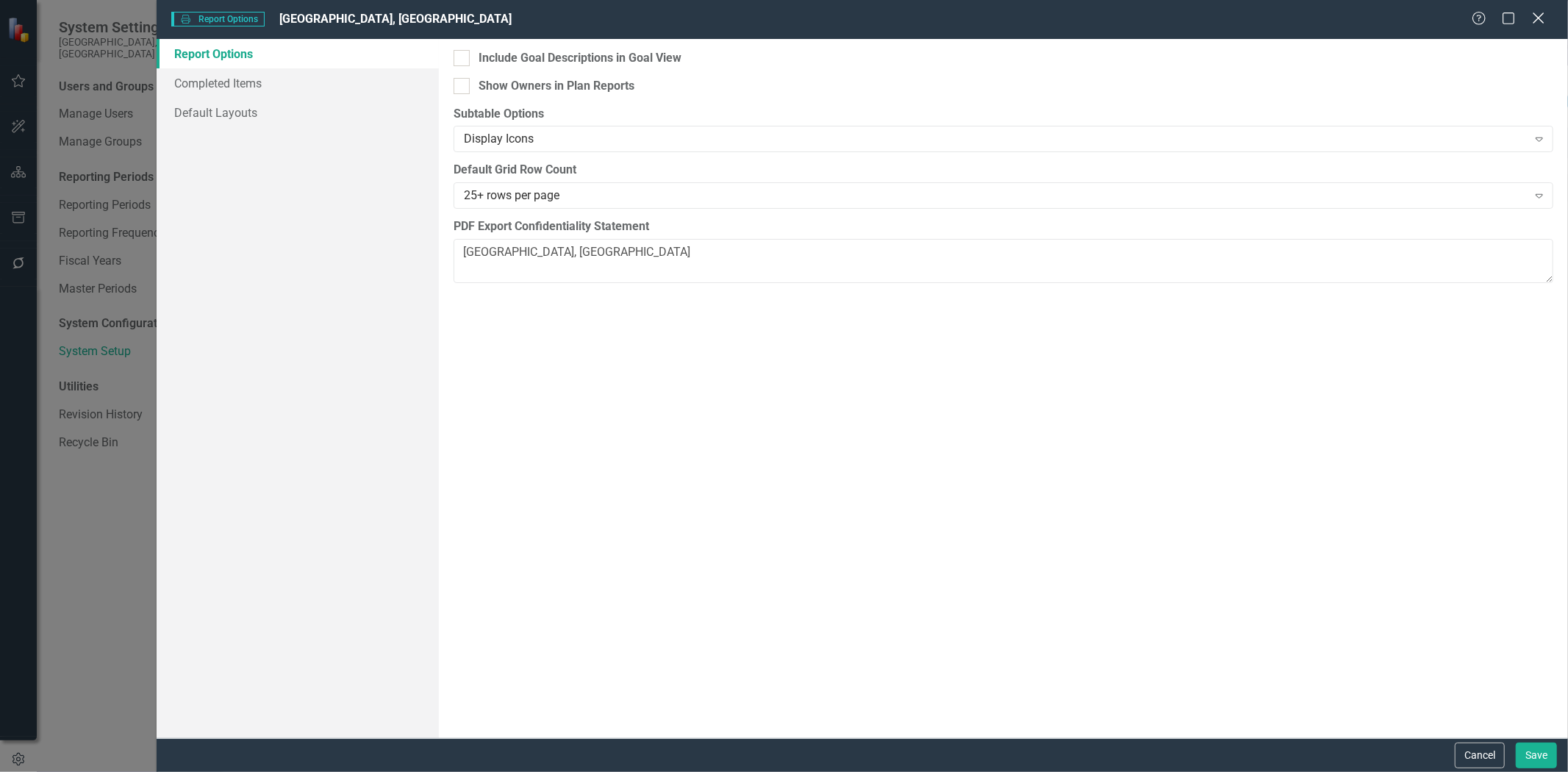
click at [1535, 18] on icon "Close" at bounding box center [1538, 18] width 19 height 14
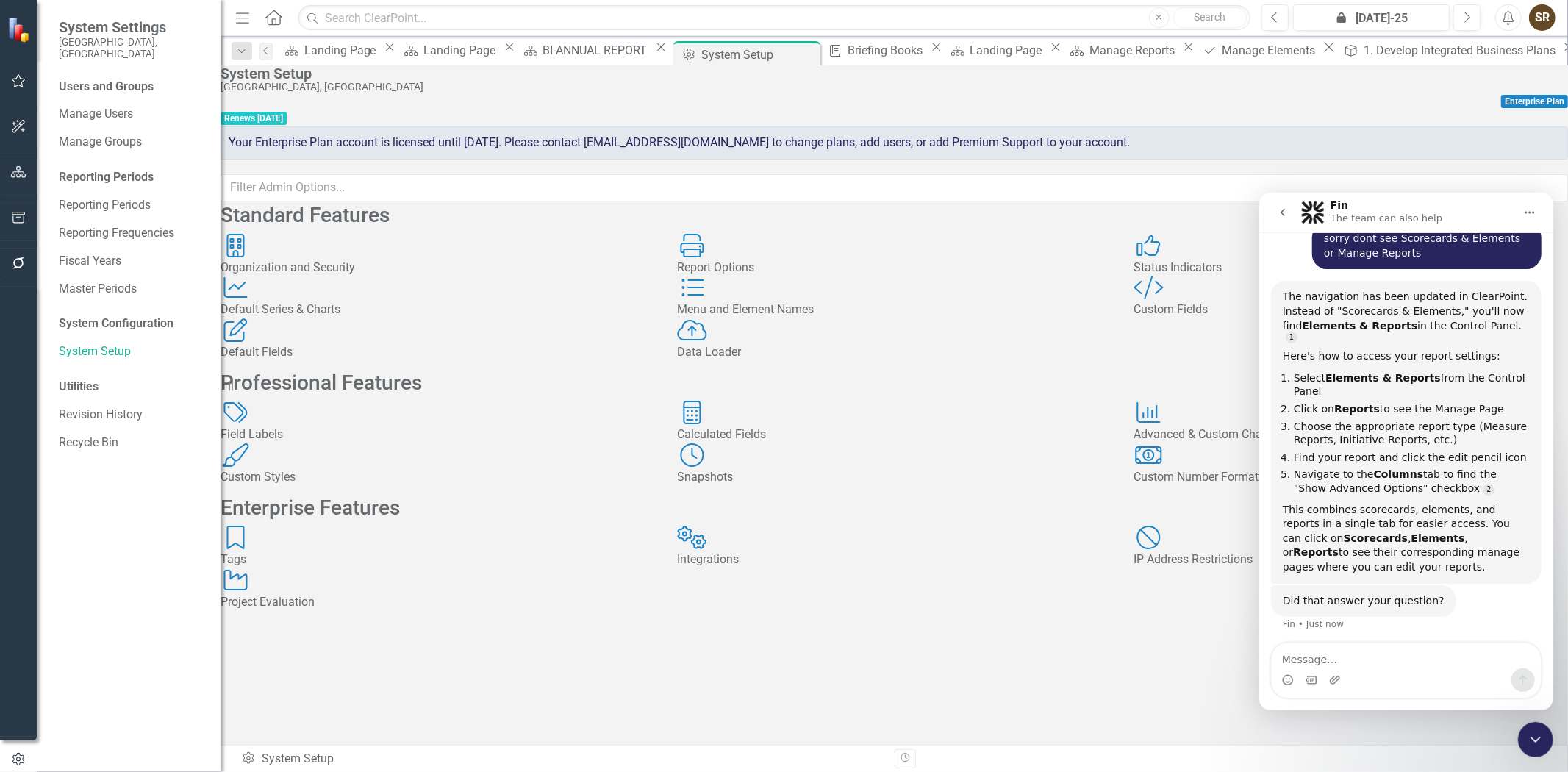
click at [1255, 361] on div "Organization and Security Organization and Security Report Options Report Optio…" at bounding box center [895, 298] width 1370 height 128
click at [1532, 739] on icon "Close Intercom Messenger" at bounding box center [1536, 739] width 18 height 18
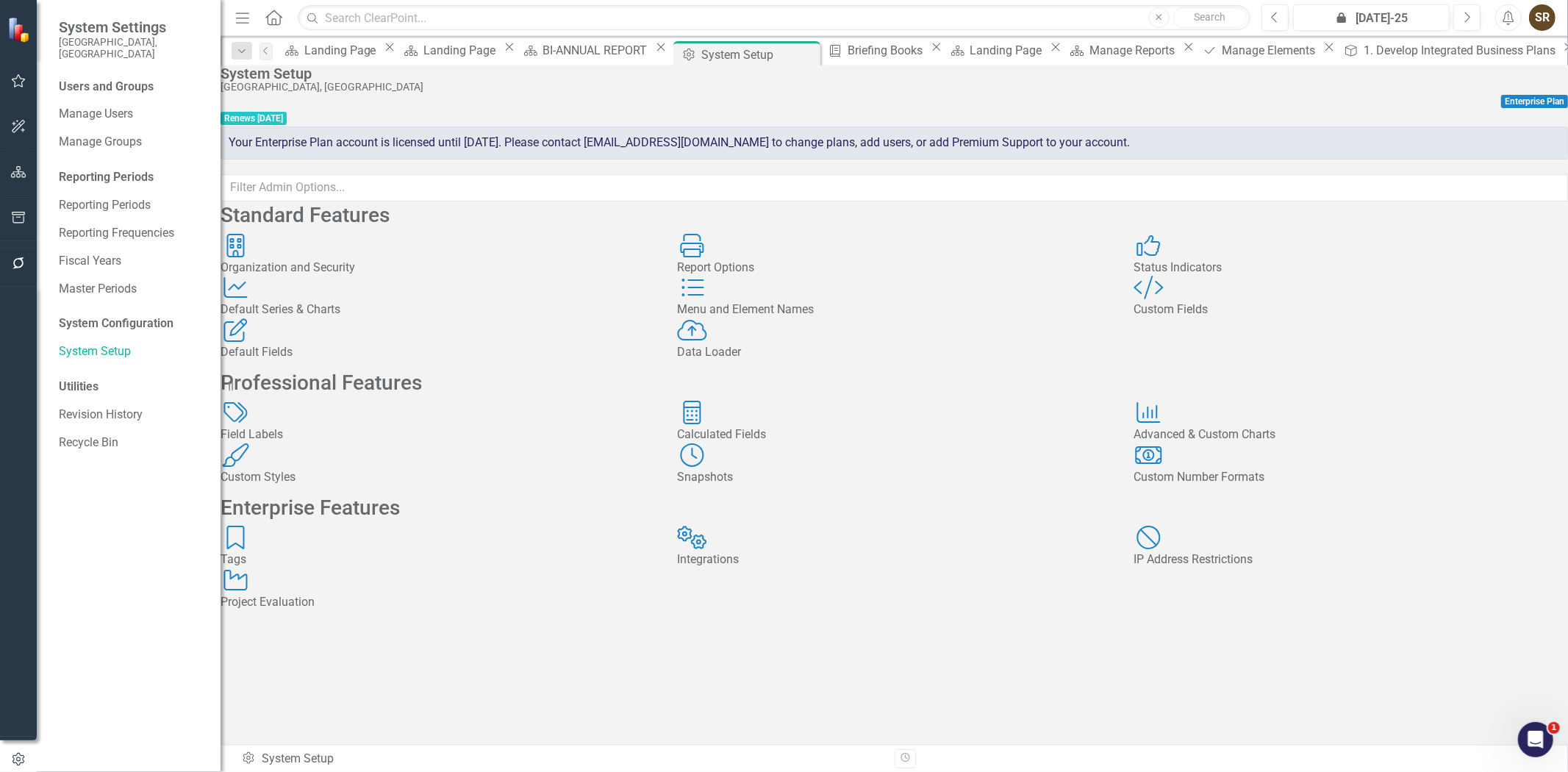
scroll to position [0, 0]
click at [838, 318] on div "Menu and Element Names" at bounding box center [895, 309] width 434 height 17
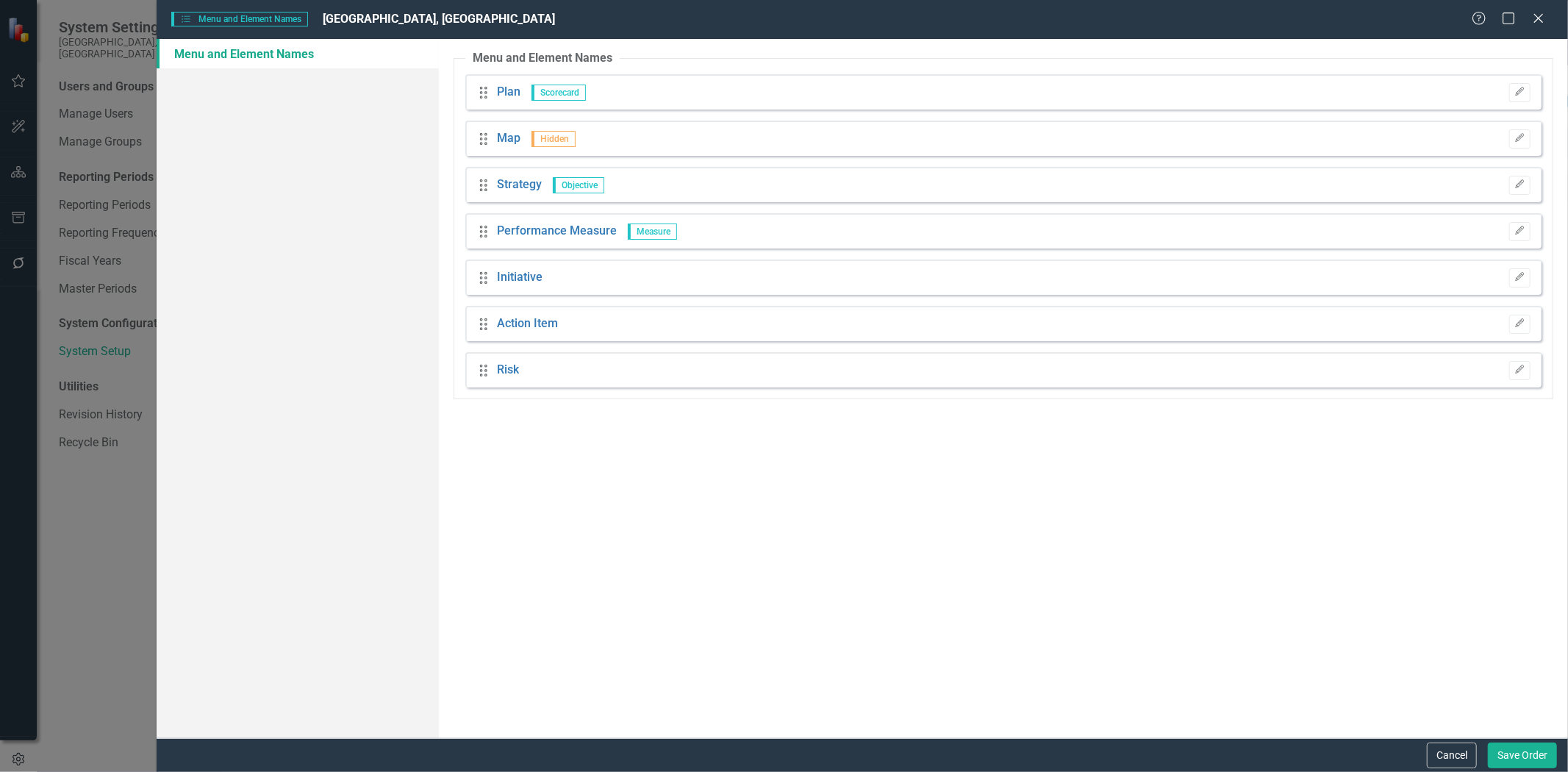
click at [481, 98] on icon at bounding box center [484, 92] width 7 height 12
click at [1545, 15] on icon "Close" at bounding box center [1538, 18] width 19 height 14
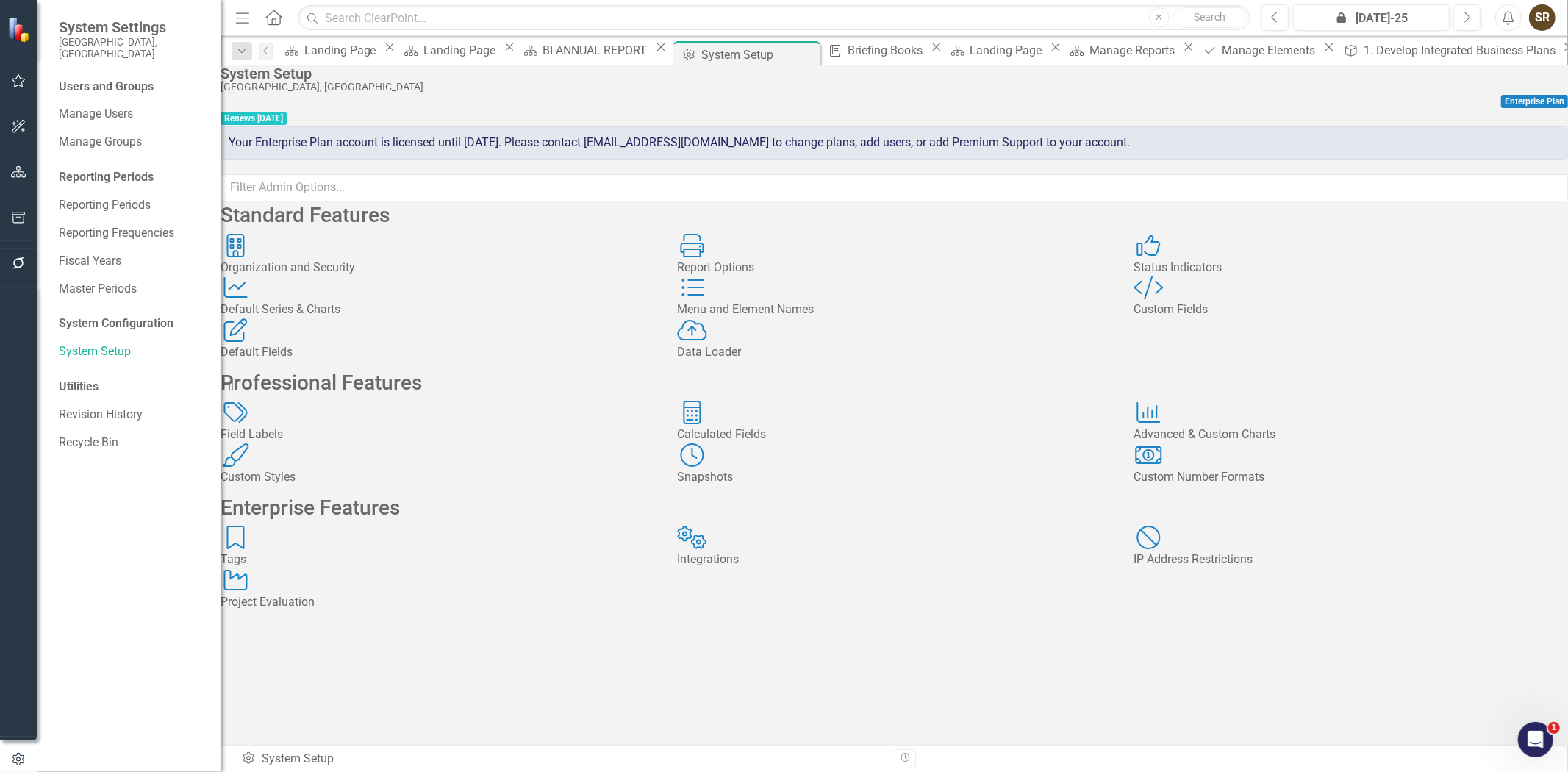
click at [1528, 739] on icon "Open Intercom Messenger" at bounding box center [1536, 740] width 24 height 24
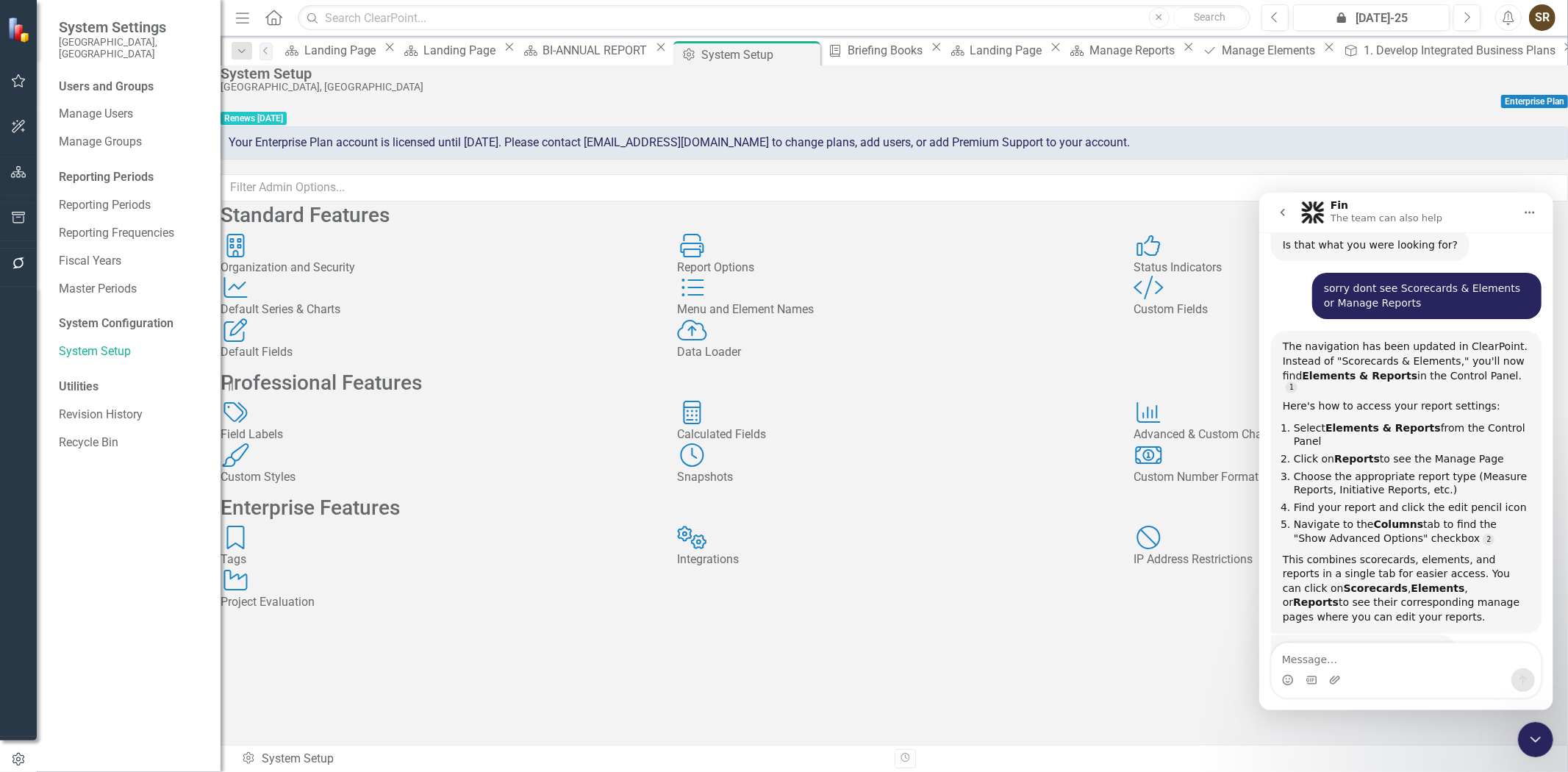
scroll to position [1324, 0]
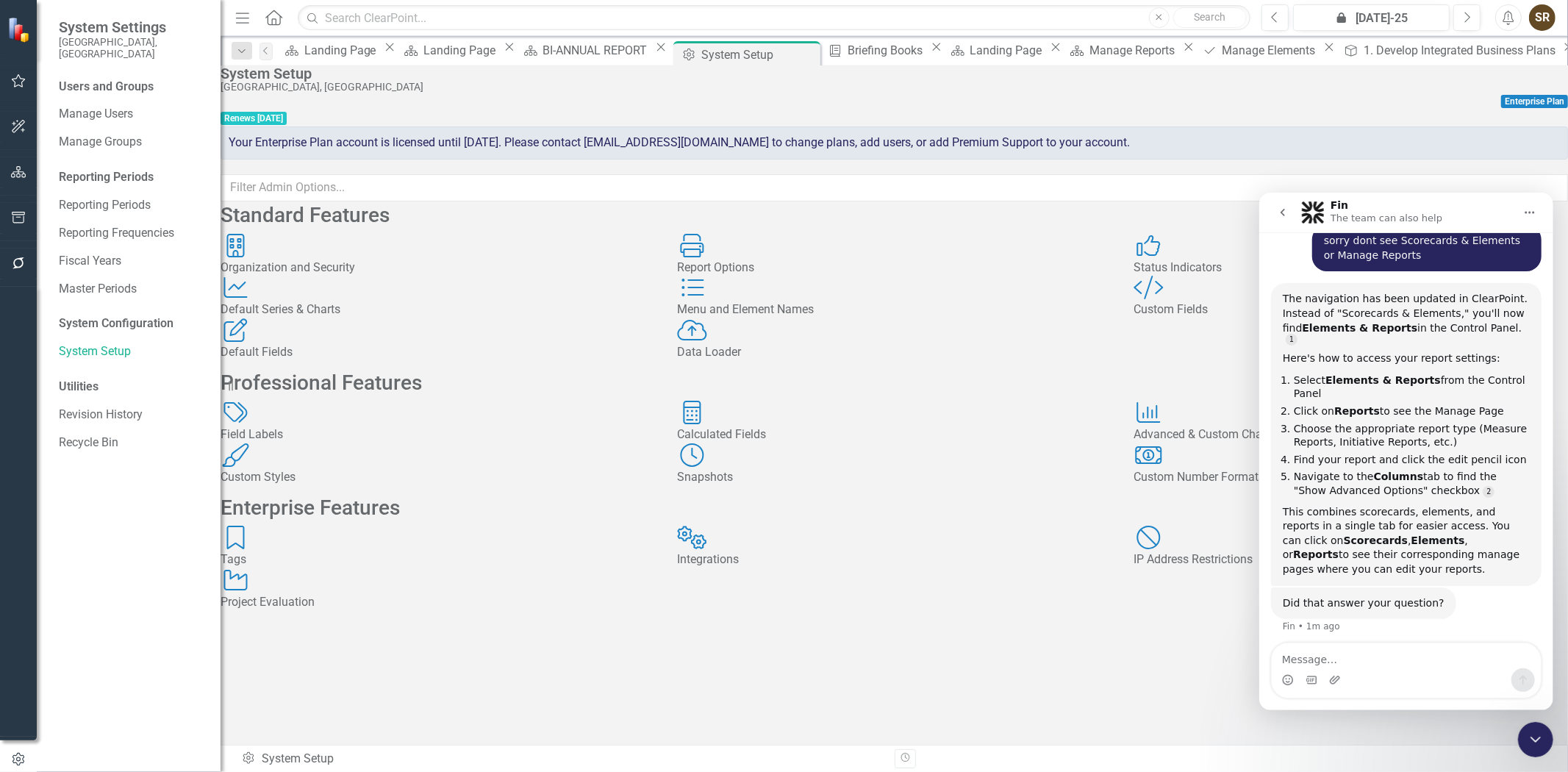
click at [1528, 731] on icon "Close Intercom Messenger" at bounding box center [1536, 739] width 18 height 18
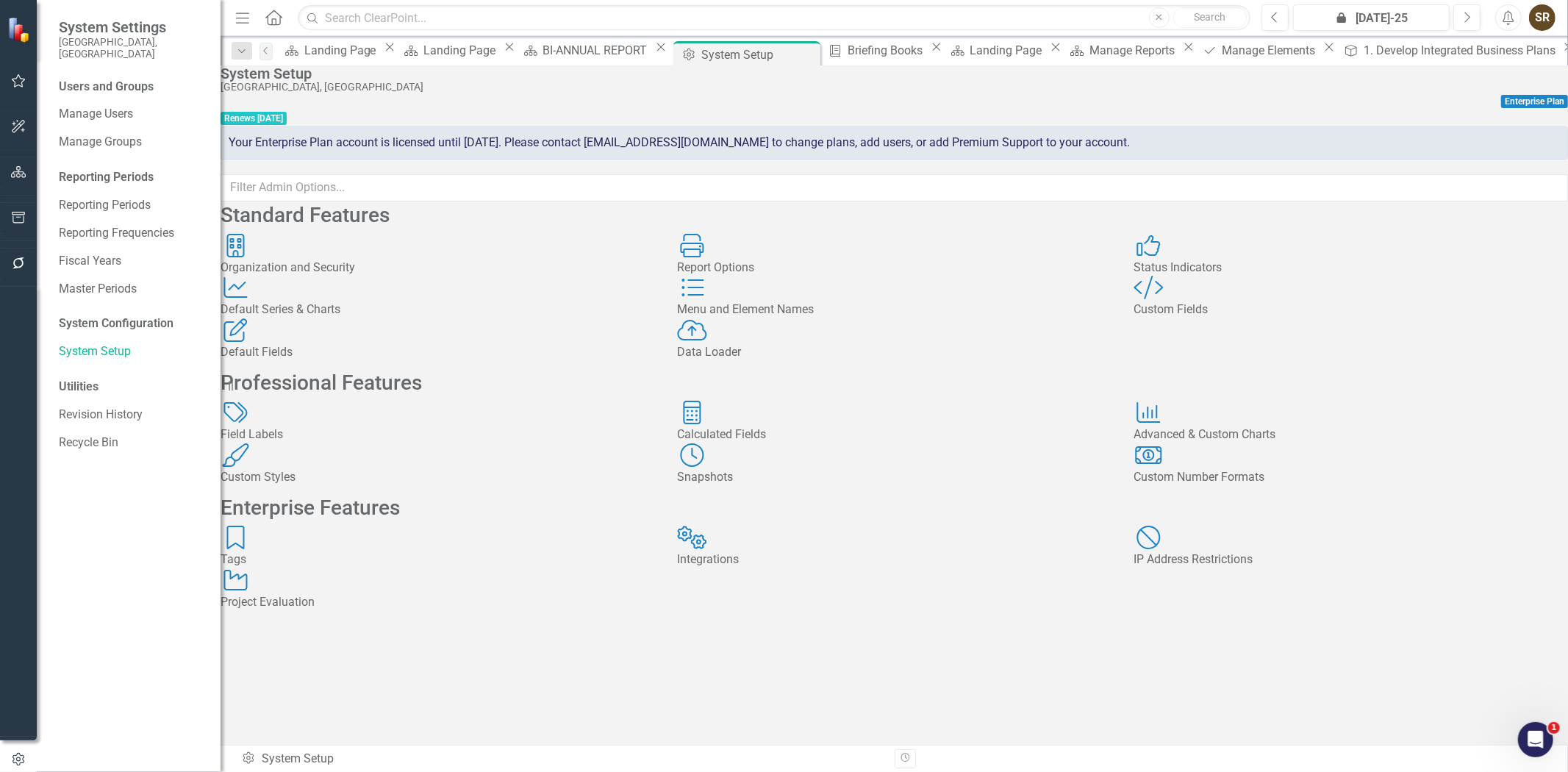
click at [1530, 734] on icon "Open Intercom Messenger" at bounding box center [1536, 740] width 24 height 24
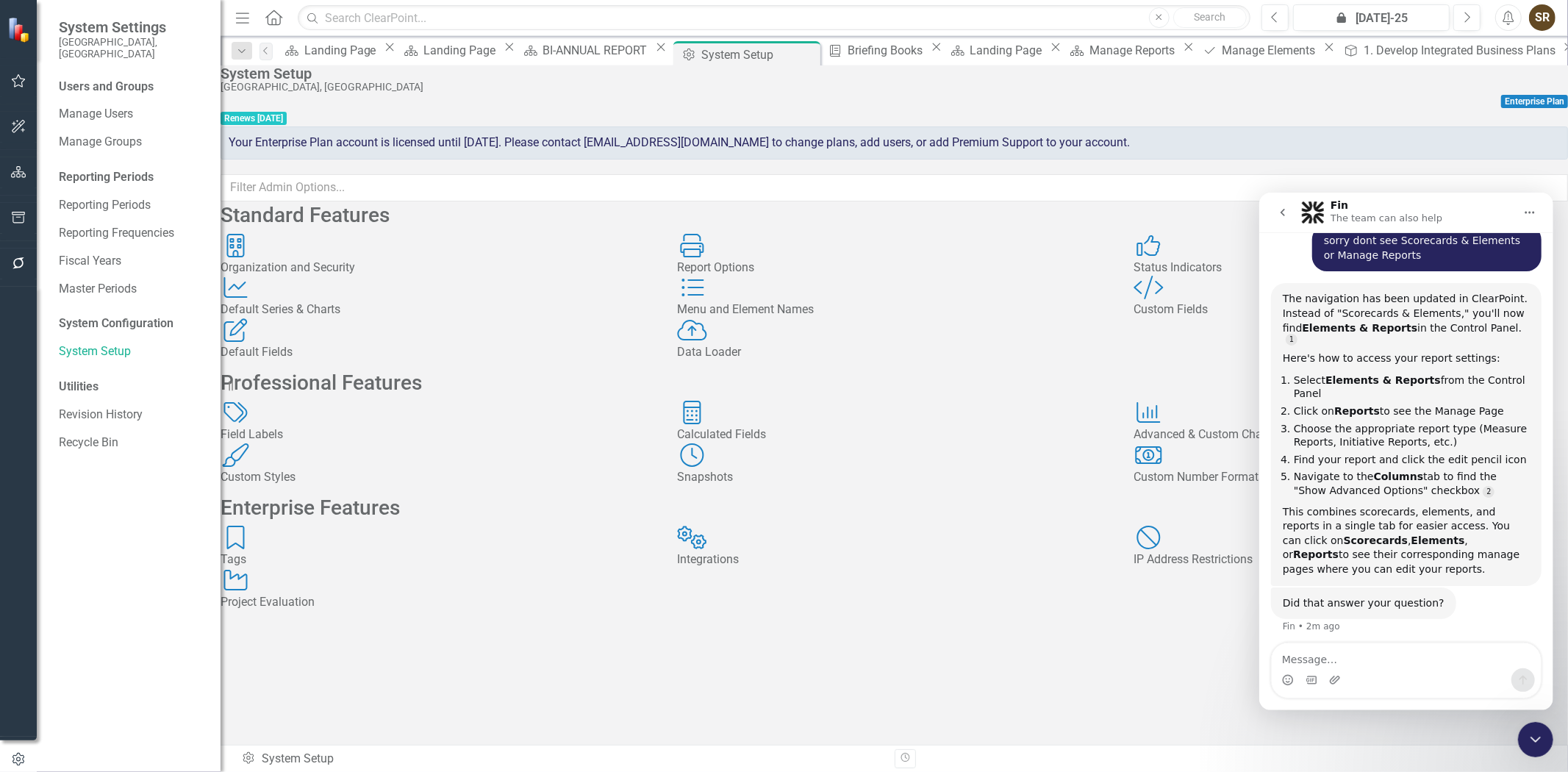
click at [1530, 740] on icon "Close Intercom Messenger" at bounding box center [1536, 739] width 18 height 18
